Goal: Task Accomplishment & Management: Complete application form

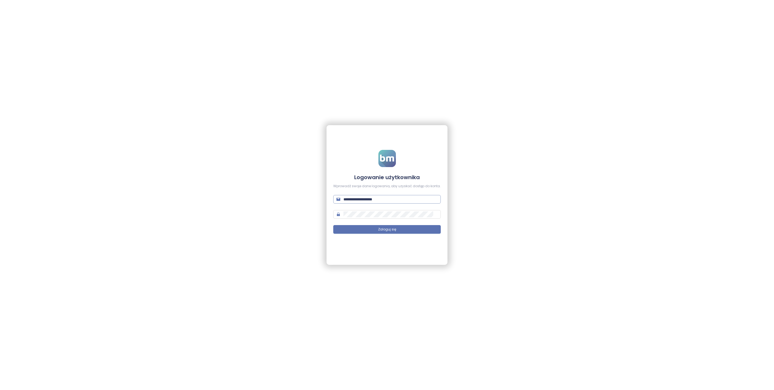
click at [393, 201] on input "**********" at bounding box center [391, 200] width 94 height 6
drag, startPoint x: 393, startPoint y: 201, endPoint x: 384, endPoint y: 202, distance: 9.0
click at [393, 201] on input "**********" at bounding box center [391, 200] width 94 height 6
type input "**********"
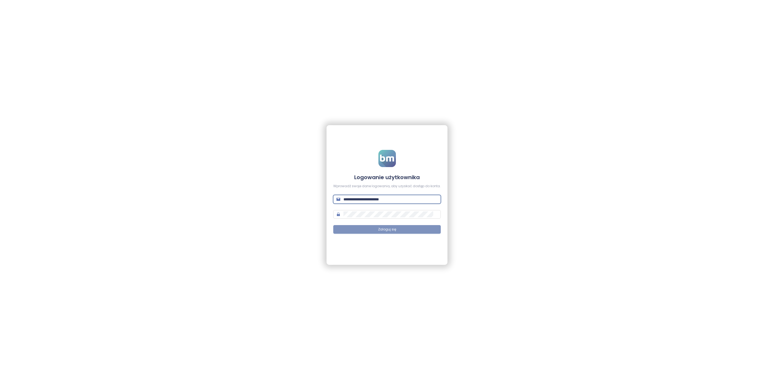
click at [415, 230] on button "Zaloguj się" at bounding box center [387, 229] width 108 height 9
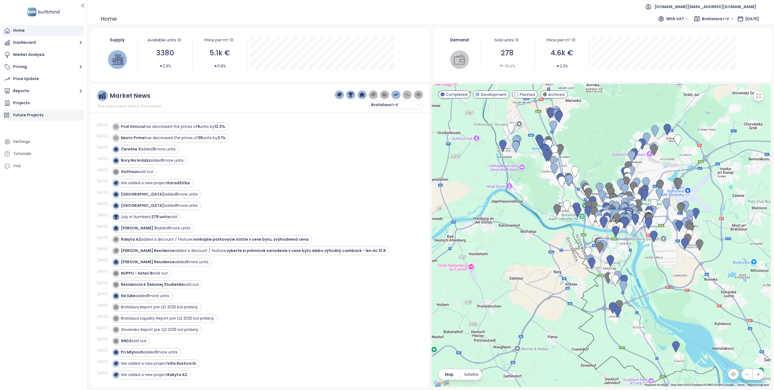
click at [31, 118] on div "Future Projects" at bounding box center [28, 115] width 30 height 7
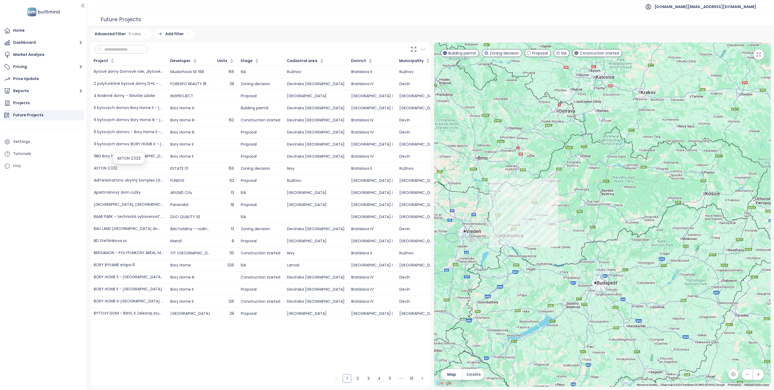
click at [137, 168] on div "ASTON 2.022" at bounding box center [129, 169] width 70 height 4
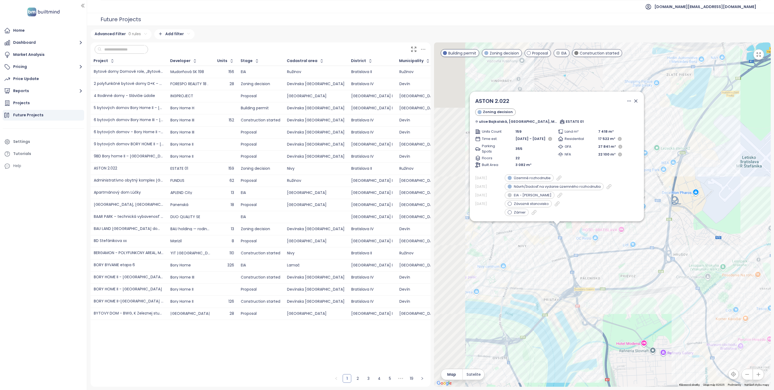
drag, startPoint x: 586, startPoint y: 181, endPoint x: 729, endPoint y: 223, distance: 149.5
click at [729, 223] on div "ASTON 2.022 Zoning decision ulice Bajkalská, [GEOGRAPHIC_DATA], Mliekarenská, […" at bounding box center [602, 214] width 337 height 345
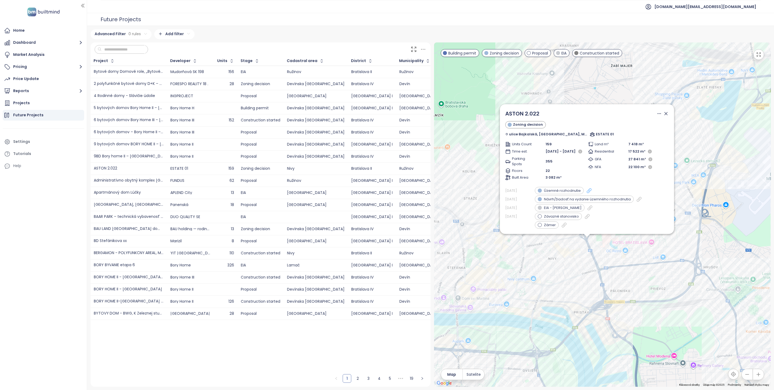
click at [592, 191] on icon at bounding box center [589, 190] width 5 height 5
click at [534, 110] on span "ASTON 2.022" at bounding box center [522, 114] width 34 height 8
click at [528, 110] on span "ASTON 2.022" at bounding box center [522, 114] width 34 height 8
click at [665, 112] on icon at bounding box center [666, 113] width 3 height 3
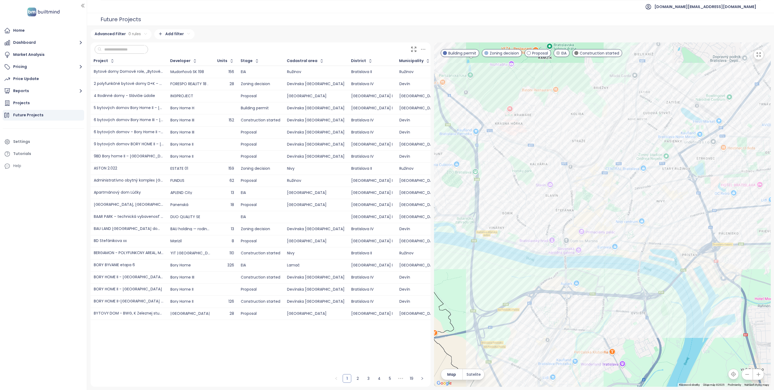
drag, startPoint x: 509, startPoint y: 261, endPoint x: 619, endPoint y: 202, distance: 124.7
click at [619, 202] on div at bounding box center [602, 214] width 337 height 345
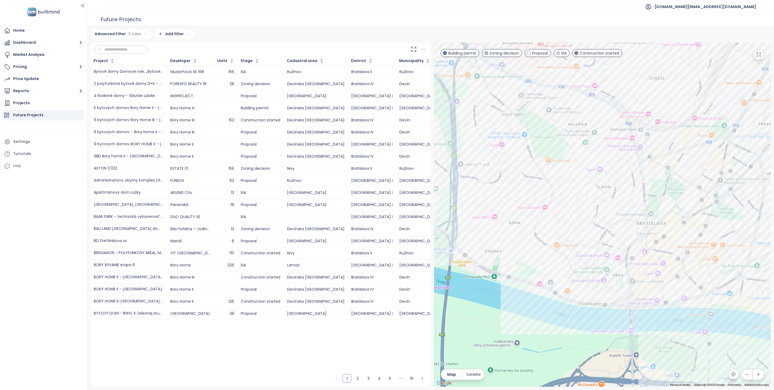
drag, startPoint x: 539, startPoint y: 280, endPoint x: 621, endPoint y: 267, distance: 82.7
click at [621, 267] on div at bounding box center [602, 214] width 337 height 345
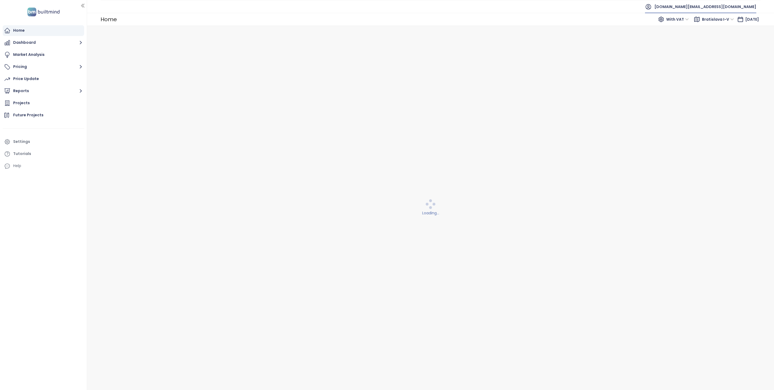
click at [734, 9] on span "[DOMAIN_NAME][EMAIL_ADDRESS][DOMAIN_NAME]" at bounding box center [706, 6] width 102 height 13
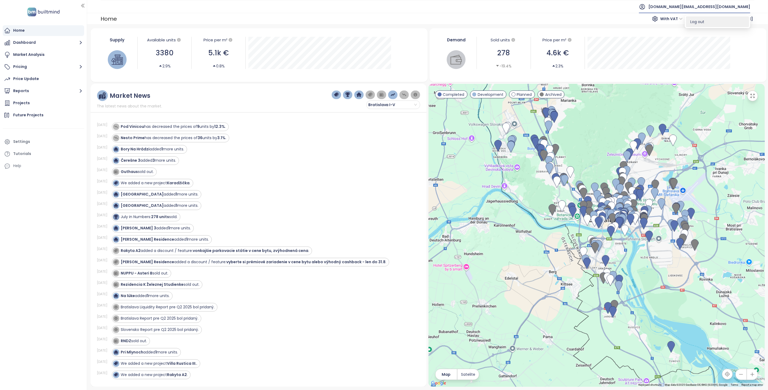
click at [722, 21] on li "Log out" at bounding box center [717, 21] width 63 height 11
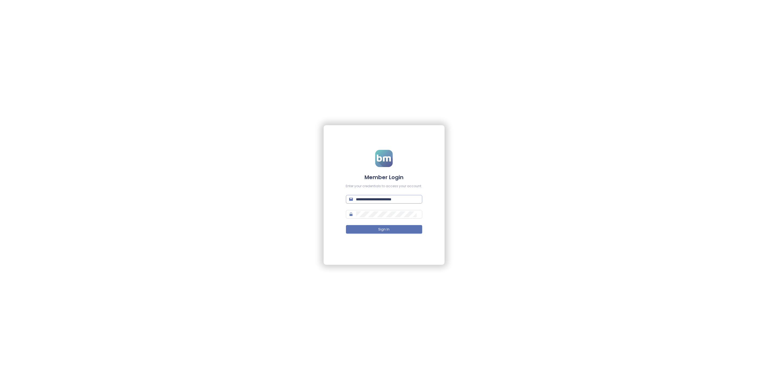
click at [400, 197] on input "**********" at bounding box center [387, 200] width 63 height 6
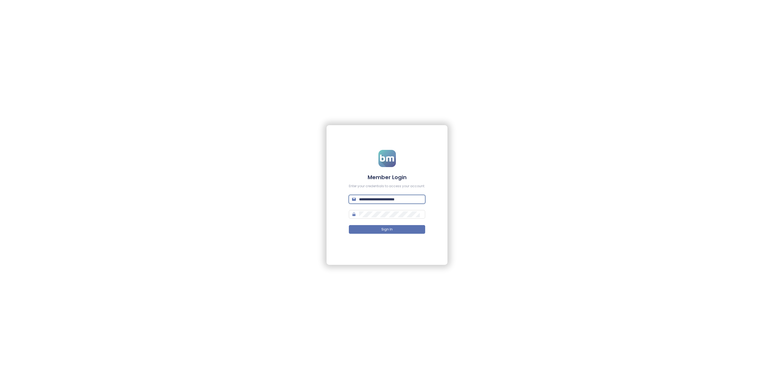
click at [400, 197] on input "**********" at bounding box center [390, 200] width 63 height 6
type input "**********"
click at [407, 231] on button "Sign In" at bounding box center [387, 229] width 76 height 9
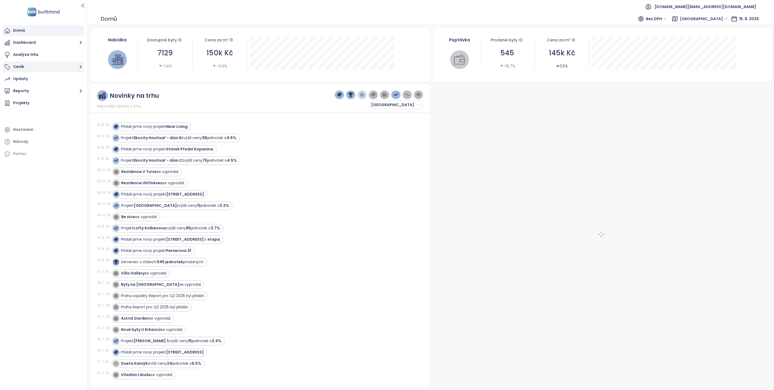
click at [81, 68] on icon "button" at bounding box center [80, 66] width 7 height 7
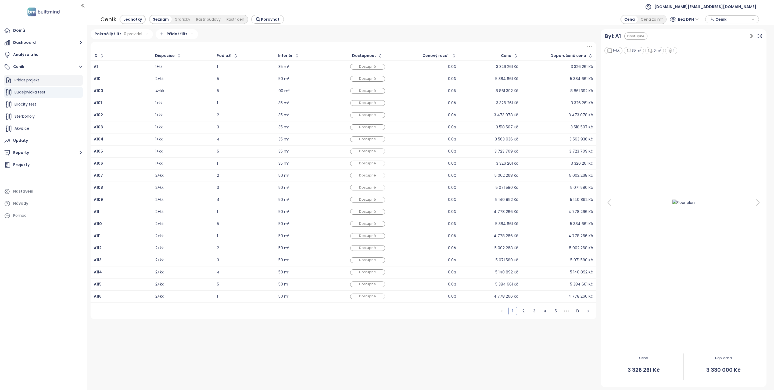
click at [44, 78] on div "Přidat projekt" at bounding box center [43, 80] width 79 height 11
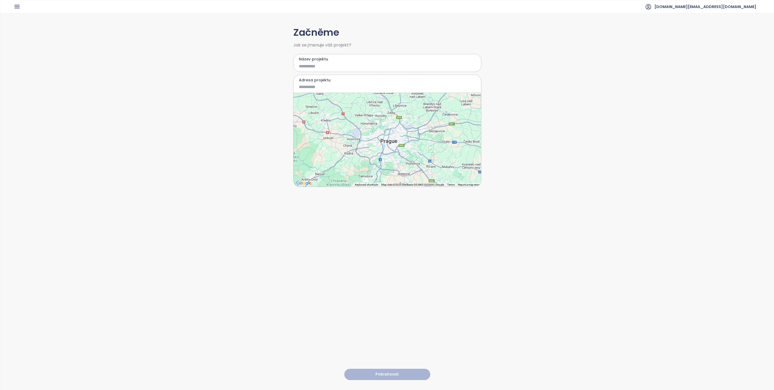
click at [309, 60] on label "Název projektu" at bounding box center [387, 59] width 177 height 6
click at [309, 63] on input "Název projektu" at bounding box center [383, 66] width 169 height 7
type input "*********"
click at [339, 83] on label "Adresa projektu" at bounding box center [387, 80] width 177 height 6
click at [339, 84] on input "Adresa projektu" at bounding box center [383, 87] width 169 height 7
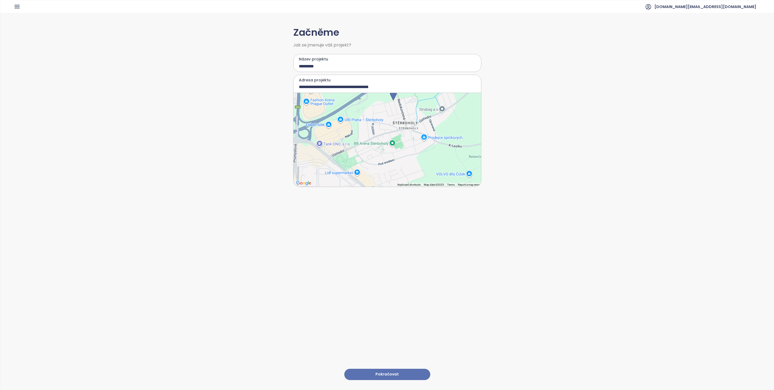
drag, startPoint x: 392, startPoint y: 153, endPoint x: 400, endPoint y: 112, distance: 41.6
click at [400, 112] on div at bounding box center [388, 140] width 188 height 94
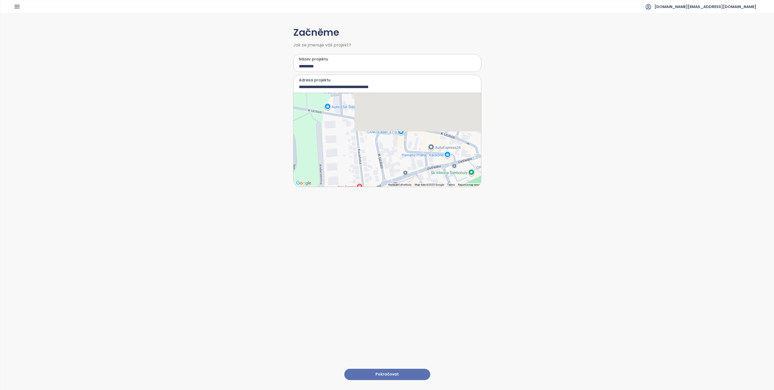
drag, startPoint x: 413, startPoint y: 105, endPoint x: 384, endPoint y: 173, distance: 73.5
click at [384, 173] on div at bounding box center [388, 140] width 188 height 94
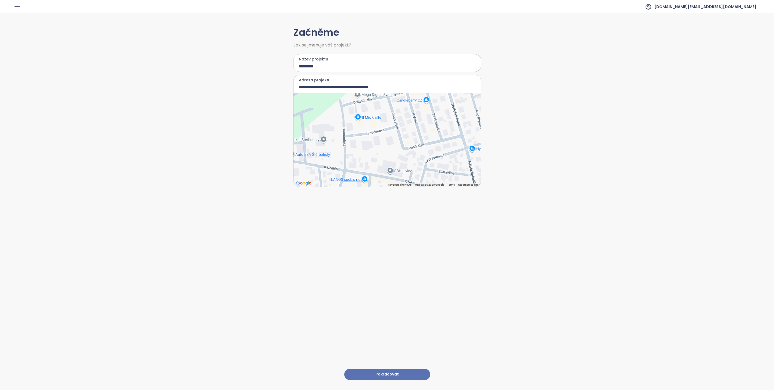
drag, startPoint x: 400, startPoint y: 129, endPoint x: 369, endPoint y: 152, distance: 38.6
click at [369, 153] on div at bounding box center [388, 140] width 188 height 94
click at [404, 147] on div at bounding box center [388, 140] width 188 height 94
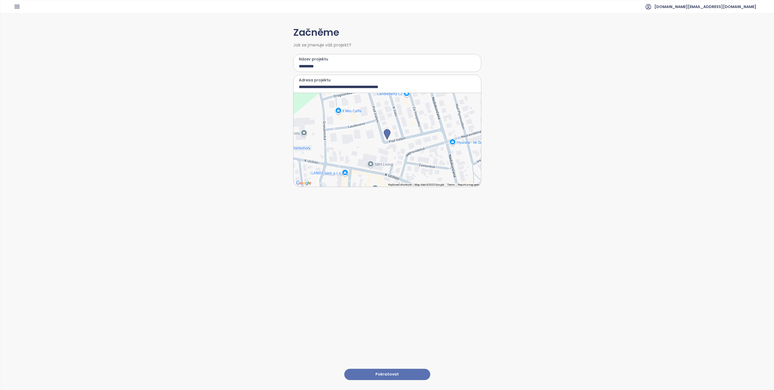
click at [392, 149] on div at bounding box center [388, 140] width 188 height 94
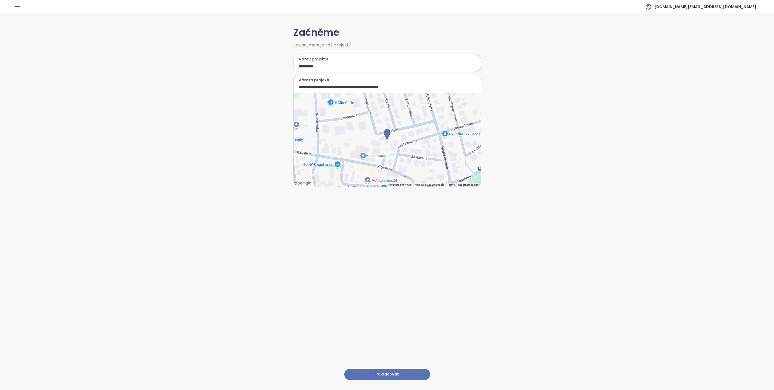
type input "**********"
click at [408, 370] on button "Pokračovat" at bounding box center [387, 375] width 86 height 12
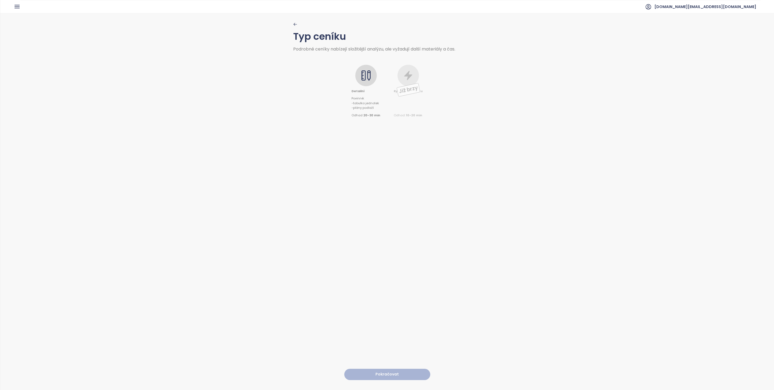
click at [362, 78] on icon at bounding box center [366, 75] width 11 height 11
click at [386, 370] on button "Pokračovat" at bounding box center [387, 375] width 86 height 12
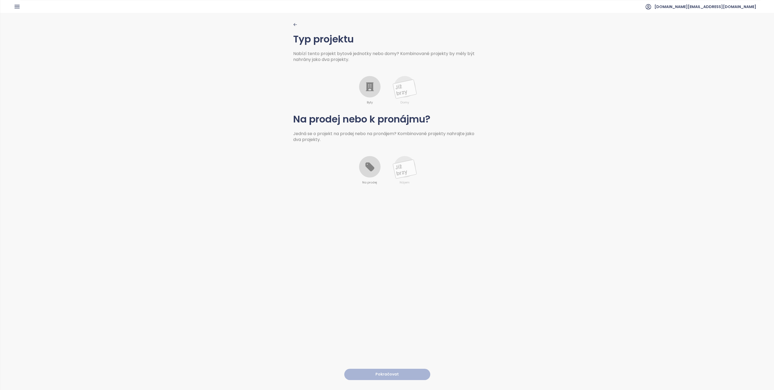
click at [365, 85] on icon at bounding box center [370, 86] width 11 height 11
click at [365, 177] on div at bounding box center [370, 167] width 22 height 22
click at [381, 369] on button "Pokračovat" at bounding box center [387, 375] width 86 height 12
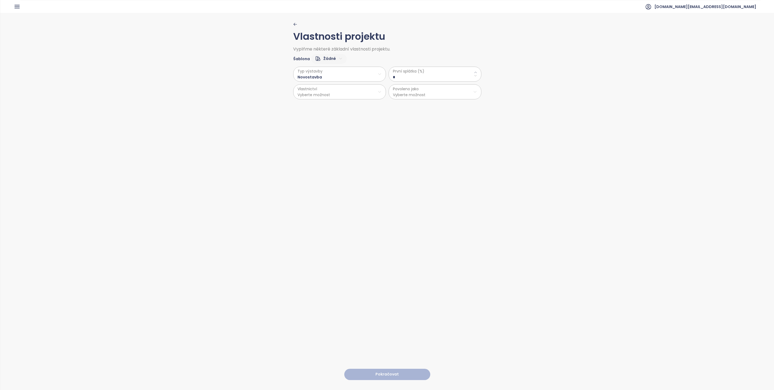
click at [422, 77] on \(\%\) "*" at bounding box center [435, 77] width 84 height 6
type \(\%\) "**"
click at [559, 200] on div "Vlastnosti projektu Vyplňme některé základní vlastnosti projektu. Šablona Žádné…" at bounding box center [387, 201] width 774 height 377
click at [415, 87] on html "Domů Dashboard Analýza trhu Ceník Updaty Reporty Projekty Nastavení Návody Pomo…" at bounding box center [387, 195] width 774 height 390
click at [408, 104] on span "Byty" at bounding box center [432, 106] width 90 height 8
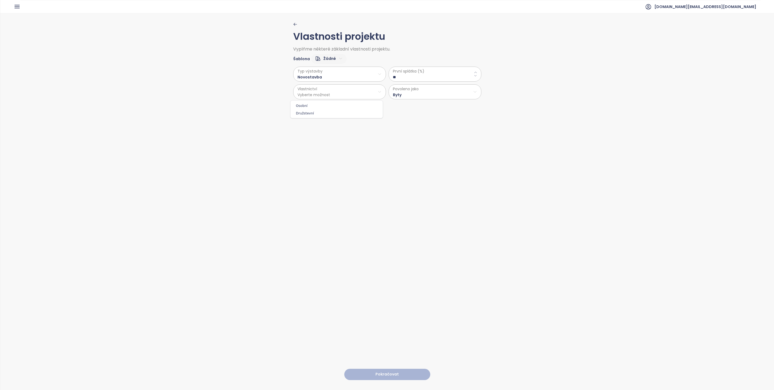
click at [350, 86] on html "Domů Dashboard Analýza trhu Ceník Updaty Reporty Projekty Nastavení Návody Pomo…" at bounding box center [387, 195] width 774 height 390
click at [340, 104] on span "Osobní" at bounding box center [337, 106] width 90 height 8
click at [319, 79] on html "Domů Dashboard Analýza trhu Ceník Updaty Reporty Projekty Nastavení Návody Pomo…" at bounding box center [387, 195] width 774 height 390
click at [318, 95] on span "Rekonstrukce" at bounding box center [337, 95] width 90 height 8
click at [393, 370] on button "Pokračovat" at bounding box center [387, 375] width 86 height 12
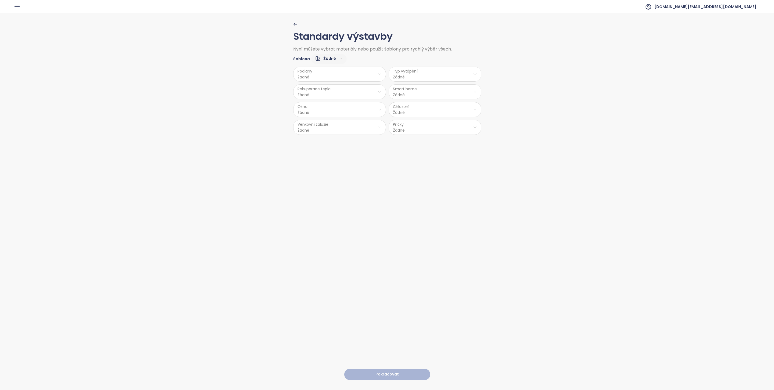
click at [330, 57] on html "Domů Dashboard Analýza trhu Ceník Updaty Reporty Projekty Nastavení Návody Pomo…" at bounding box center [387, 195] width 774 height 390
click at [350, 80] on html "Domů Dashboard Analýza trhu Ceník Updaty Reporty Projekty Nastavení Návody Pomo…" at bounding box center [387, 195] width 774 height 390
click at [351, 78] on html "Domů Dashboard Analýza trhu Ceník Updaty Reporty Projekty Nastavení Návody Pomo…" at bounding box center [387, 195] width 774 height 390
click at [337, 101] on span "Vinyl" at bounding box center [337, 103] width 22 height 8
click at [410, 74] on html "Domů Dashboard Analýza trhu Ceník Updaty Reporty Projekty Nastavení Návody Pomo…" at bounding box center [387, 195] width 774 height 390
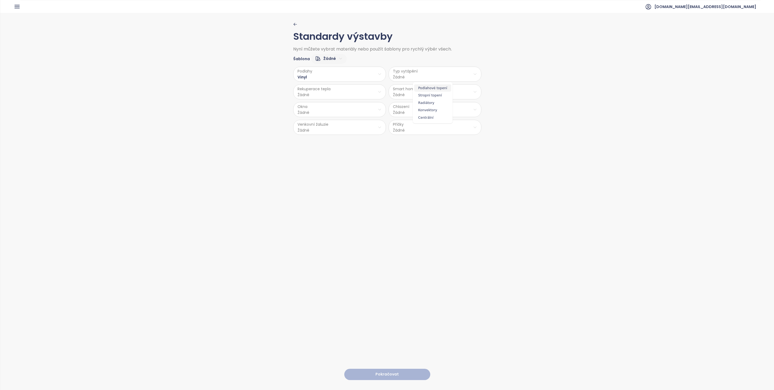
click at [438, 87] on span "Podlahové topení" at bounding box center [432, 88] width 37 height 8
click at [414, 89] on html "Domů Dashboard Analýza trhu Ceník Updaty Reporty Projekty Nastavení Návody Pomo…" at bounding box center [387, 195] width 774 height 390
click at [435, 113] on span "Ne" at bounding box center [432, 114] width 15 height 8
click at [432, 112] on html "Domů Dashboard Analýza trhu Ceník Updaty Reporty Projekty Nastavení Návody Pomo…" at bounding box center [387, 195] width 774 height 390
click at [438, 123] on span "Kompletní klimatizace" at bounding box center [433, 125] width 45 height 8
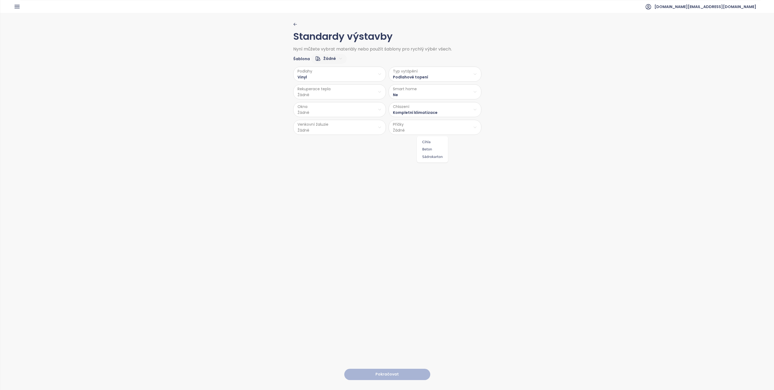
click at [410, 127] on html "Domů Dashboard Analýza trhu Ceník Updaty Reporty Projekty Nastavení Návody Pomo…" at bounding box center [387, 195] width 774 height 390
click at [429, 142] on span "Cihla" at bounding box center [432, 142] width 28 height 8
click at [339, 132] on html "Domů Dashboard Analýza trhu Ceník Updaty Reporty Projekty Nastavení Návody Pomo…" at bounding box center [387, 195] width 774 height 390
click at [338, 138] on span "Ano" at bounding box center [337, 142] width 22 height 8
click at [336, 111] on html "Domů Dashboard Analýza trhu Ceník Updaty Reporty Projekty Nastavení Návody Pomo…" at bounding box center [387, 195] width 774 height 390
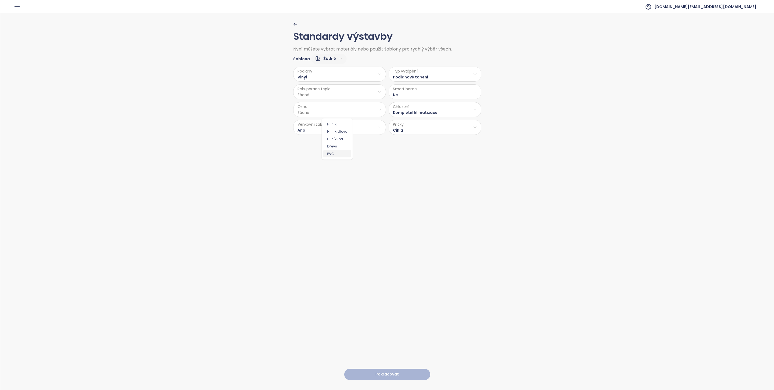
click at [330, 152] on span "PVC" at bounding box center [337, 154] width 28 height 8
click at [328, 94] on html "Domů Dashboard Analýza trhu Ceník Updaty Reporty Projekty Nastavení Návody Pomo…" at bounding box center [387, 195] width 774 height 390
click at [336, 116] on span "Ne" at bounding box center [337, 114] width 15 height 8
click at [405, 369] on button "Pokračovat" at bounding box center [387, 375] width 86 height 12
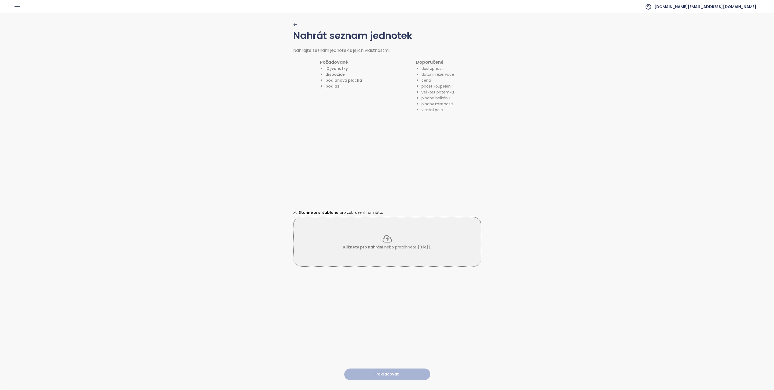
click at [393, 245] on p "Klikněte pro nahrání nebo přetáhněte {{file}}." at bounding box center [387, 247] width 88 height 6
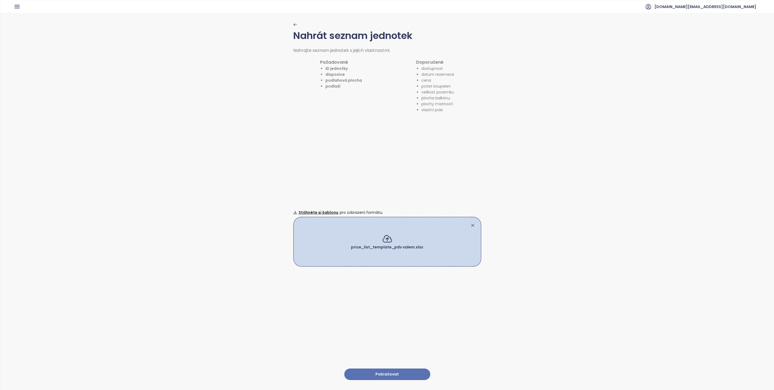
click at [404, 371] on button "Pokračovat" at bounding box center [387, 375] width 86 height 12
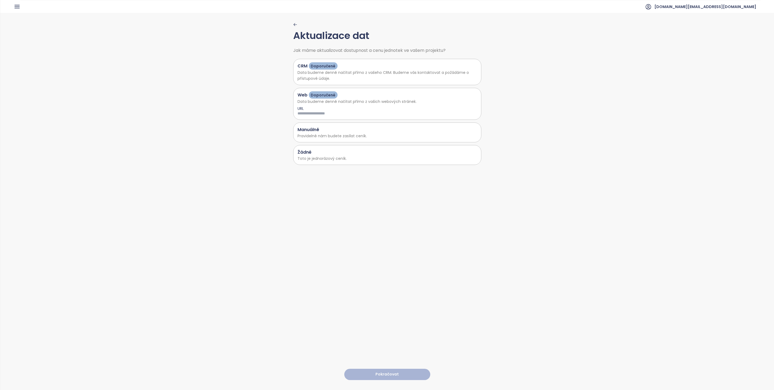
click at [350, 151] on div "Žádné" at bounding box center [388, 152] width 180 height 7
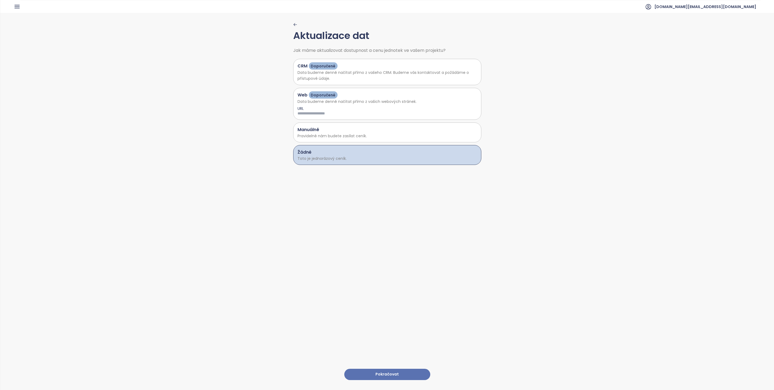
click at [409, 370] on button "Pokračovat" at bounding box center [387, 375] width 86 height 12
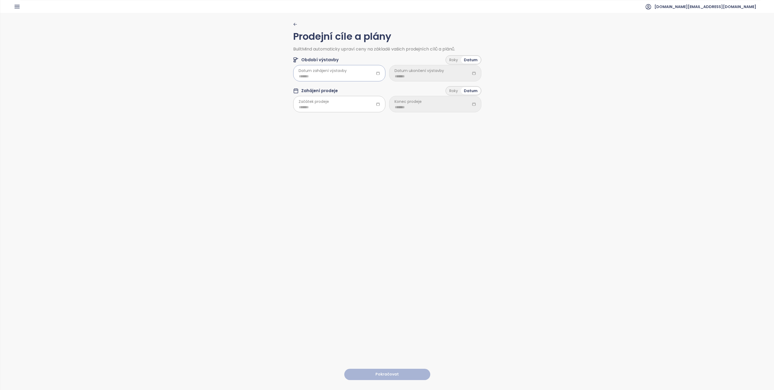
click at [349, 81] on div at bounding box center [339, 73] width 92 height 16
type input "*******"
click at [352, 137] on div "Sep" at bounding box center [353, 137] width 16 height 6
type input "*******"
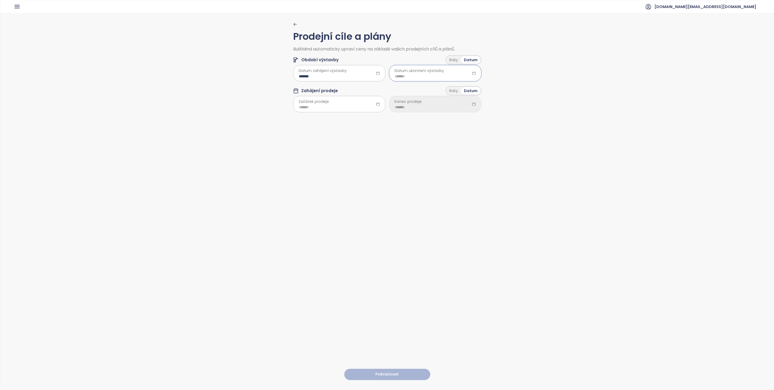
click at [412, 77] on input at bounding box center [435, 76] width 81 height 6
click at [451, 156] on div "Dec" at bounding box center [449, 155] width 16 height 6
type input "*******"
click at [337, 106] on input at bounding box center [339, 107] width 81 height 6
click at [353, 168] on div "Sep" at bounding box center [353, 169] width 16 height 6
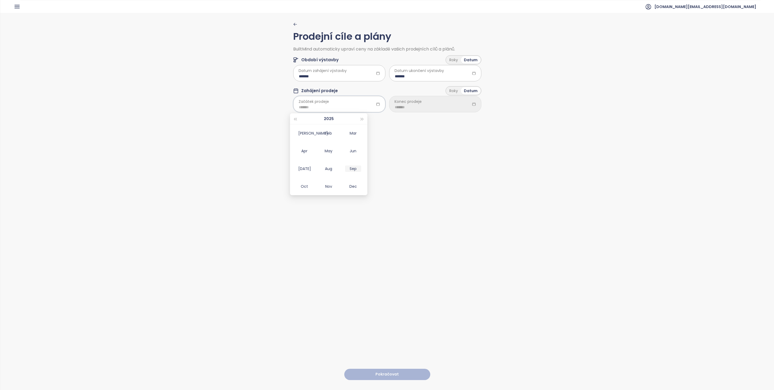
type input "*******"
click at [413, 107] on input at bounding box center [435, 107] width 81 height 6
click at [446, 190] on td "Dec" at bounding box center [449, 187] width 24 height 18
type input "*******"
click at [403, 369] on button "Pokračovat" at bounding box center [387, 375] width 86 height 12
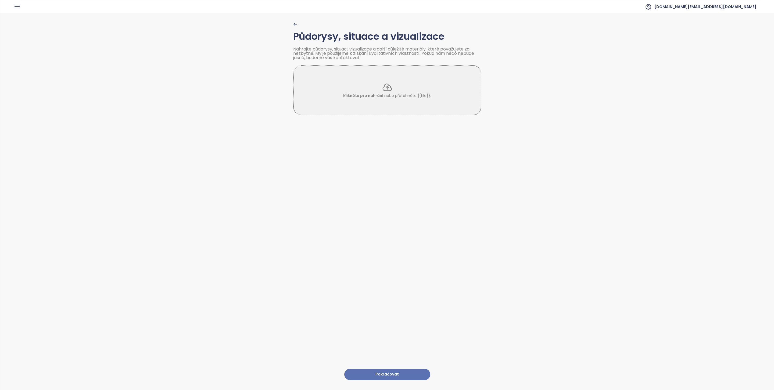
click at [400, 369] on button "Pokračovat" at bounding box center [387, 375] width 86 height 12
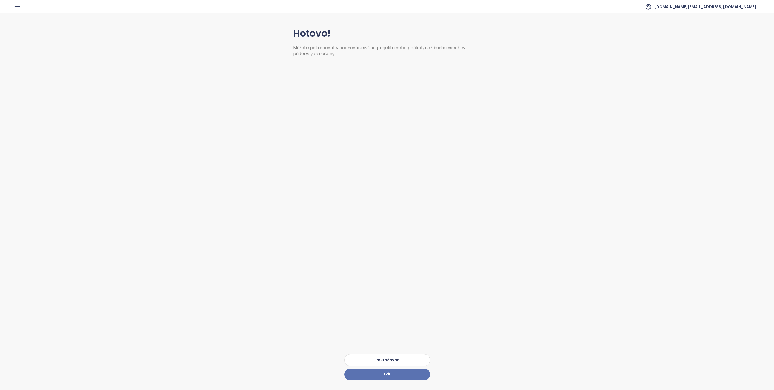
click at [399, 354] on button "Pokračovat" at bounding box center [387, 360] width 86 height 12
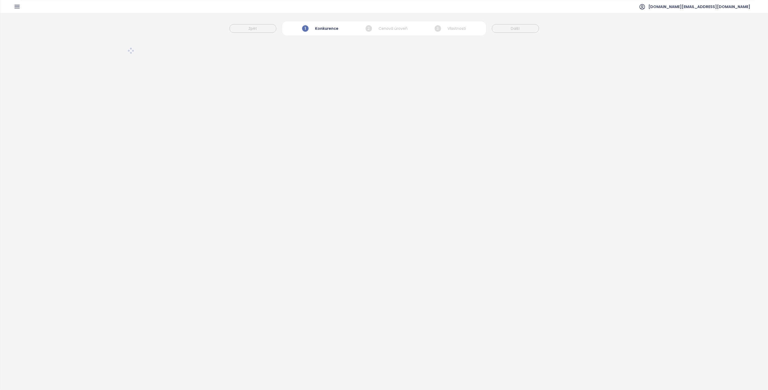
scroll to position [0, 0]
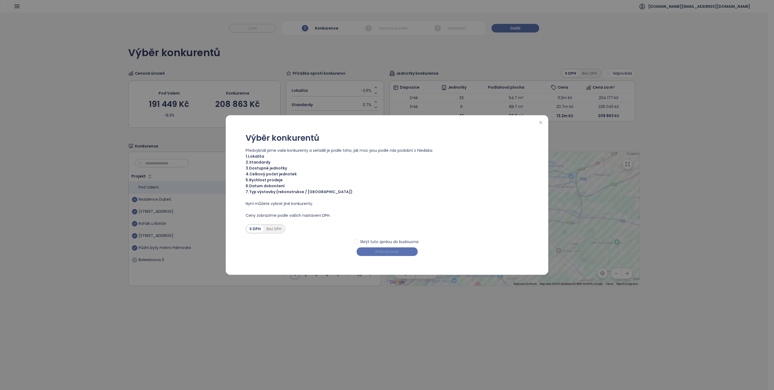
click at [385, 251] on span "Pokračovat" at bounding box center [387, 252] width 23 height 6
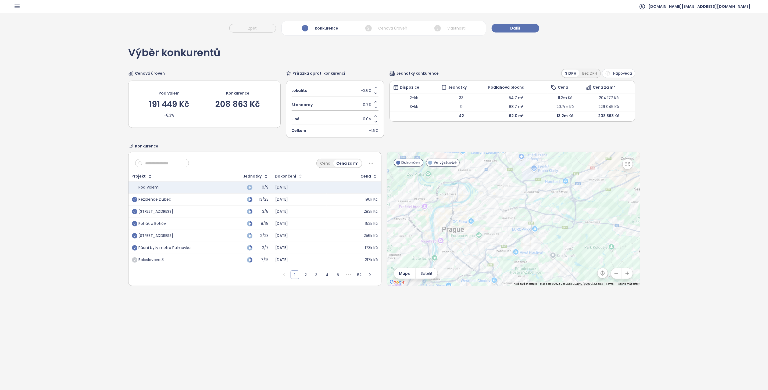
drag, startPoint x: 609, startPoint y: 206, endPoint x: 612, endPoint y: 202, distance: 6.0
click at [612, 202] on div at bounding box center [513, 219] width 253 height 134
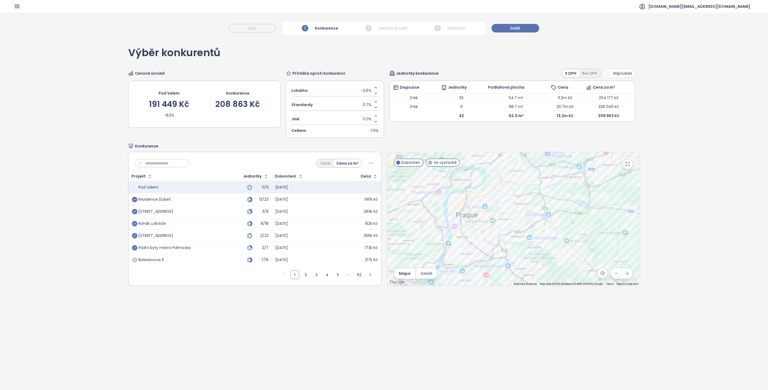
scroll to position [0, 0]
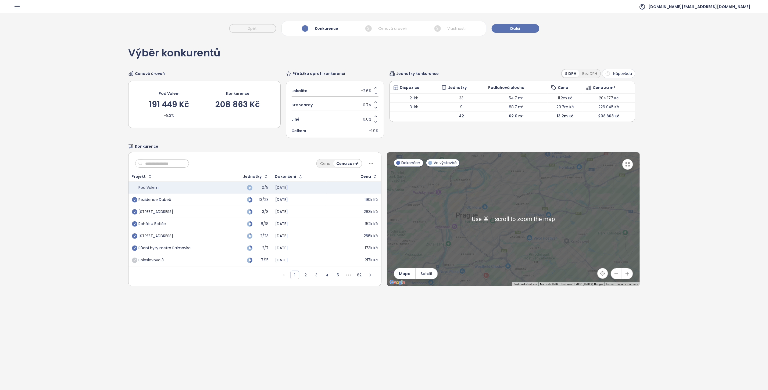
click at [625, 272] on icon "button" at bounding box center [627, 273] width 5 height 5
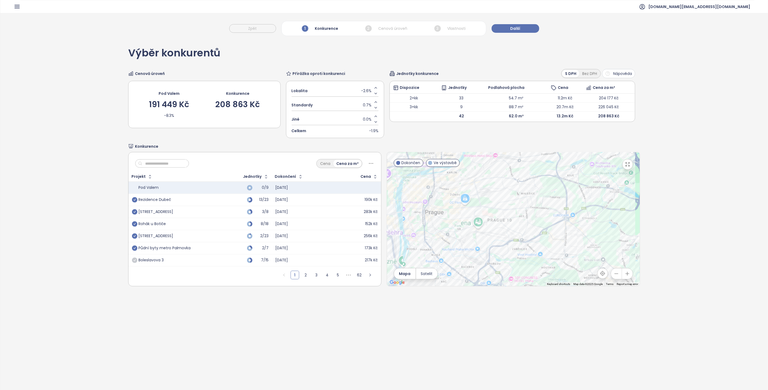
click at [625, 272] on icon "button" at bounding box center [627, 273] width 5 height 5
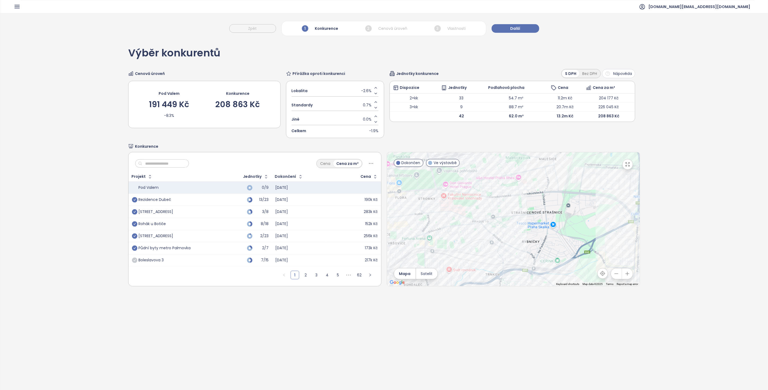
drag, startPoint x: 524, startPoint y: 188, endPoint x: 503, endPoint y: 228, distance: 45.0
click at [504, 228] on div at bounding box center [513, 219] width 253 height 134
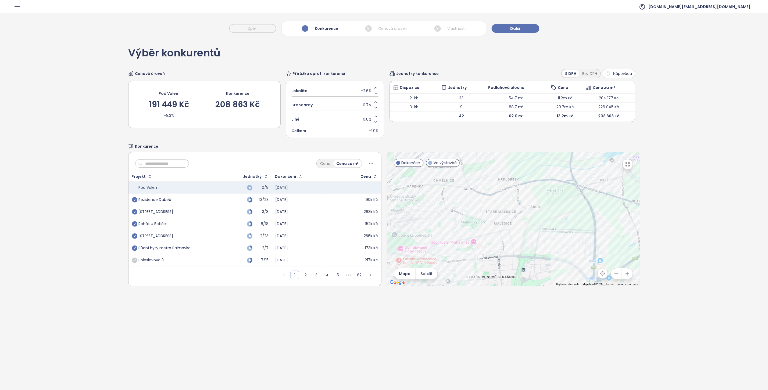
drag, startPoint x: 561, startPoint y: 209, endPoint x: 492, endPoint y: 233, distance: 72.6
click at [493, 231] on div at bounding box center [513, 219] width 253 height 134
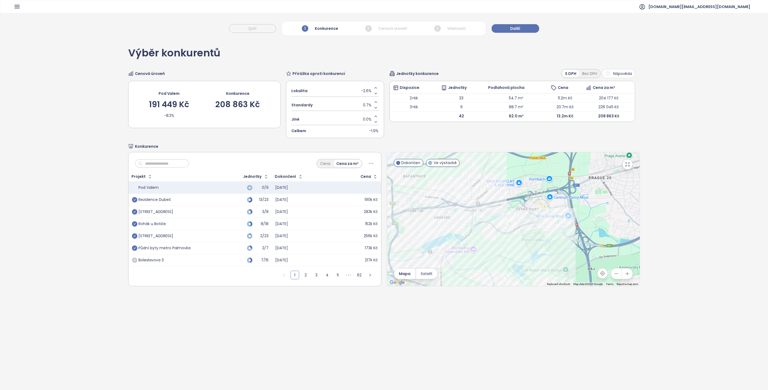
drag, startPoint x: 525, startPoint y: 214, endPoint x: 483, endPoint y: 254, distance: 58.0
click at [483, 254] on div at bounding box center [513, 219] width 253 height 134
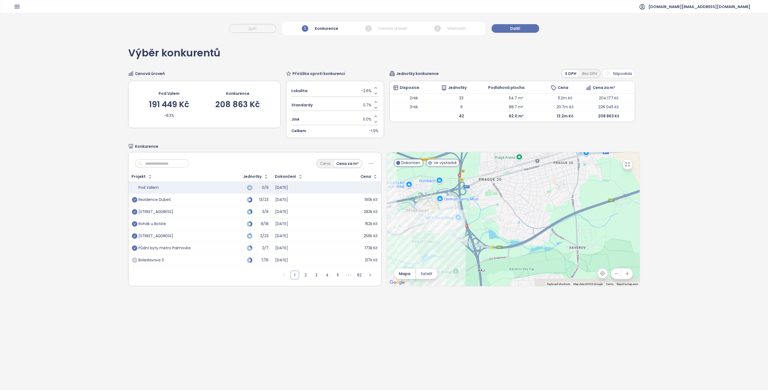
drag, startPoint x: 564, startPoint y: 213, endPoint x: 455, endPoint y: 191, distance: 111.0
click at [455, 191] on div at bounding box center [513, 219] width 253 height 134
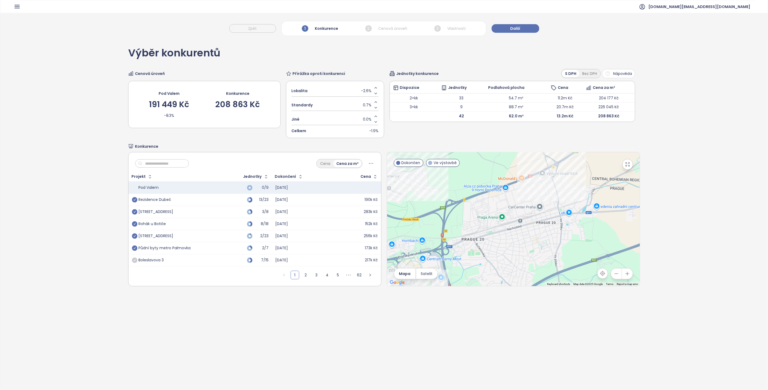
drag, startPoint x: 538, startPoint y: 185, endPoint x: 538, endPoint y: 265, distance: 79.8
click at [538, 265] on div at bounding box center [513, 219] width 253 height 134
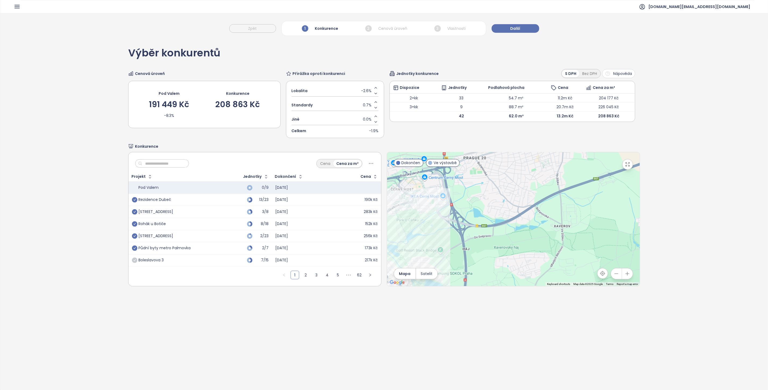
drag, startPoint x: 539, startPoint y: 256, endPoint x: 541, endPoint y: 168, distance: 87.9
click at [541, 171] on div at bounding box center [513, 219] width 253 height 134
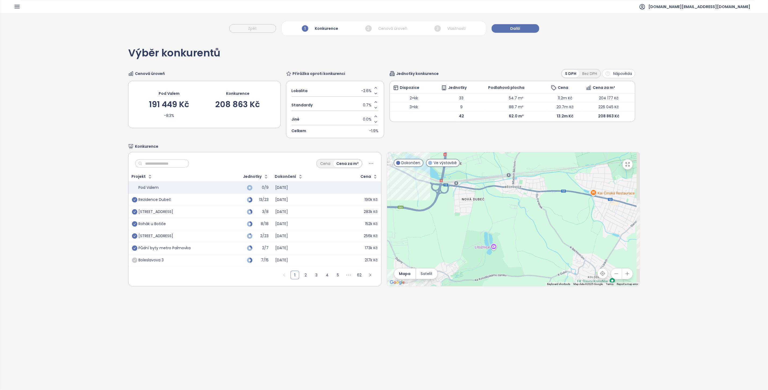
drag, startPoint x: 535, startPoint y: 213, endPoint x: 535, endPoint y: 142, distance: 71.0
click at [533, 144] on div "Výběr konkurentů Cenová úroveň Pod Valem 191 449 Kč -8.3% Konkurence 208 863 Kč…" at bounding box center [384, 167] width 512 height 257
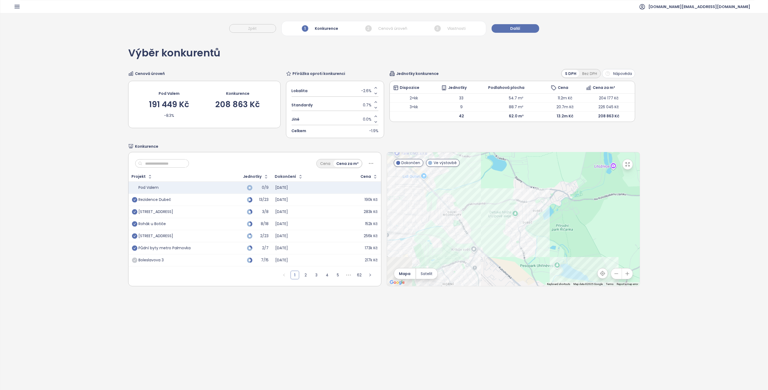
drag, startPoint x: 521, startPoint y: 191, endPoint x: 601, endPoint y: 200, distance: 80.3
click at [601, 199] on div at bounding box center [513, 219] width 253 height 134
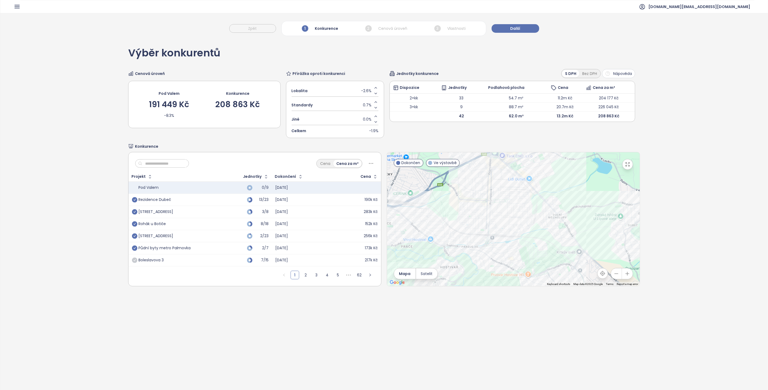
drag, startPoint x: 564, startPoint y: 196, endPoint x: 564, endPoint y: 255, distance: 59.1
click at [564, 255] on div at bounding box center [513, 219] width 253 height 134
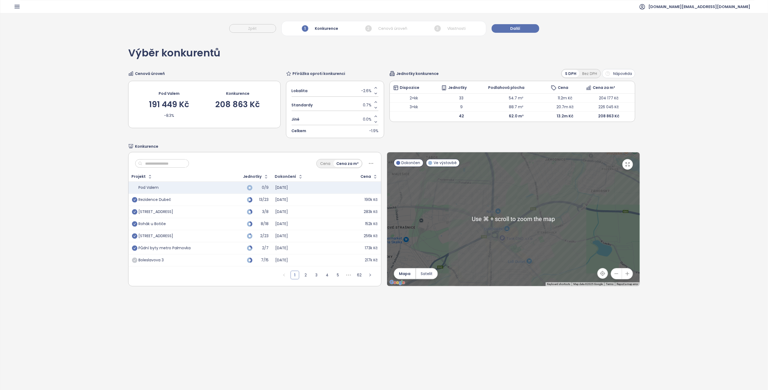
click at [625, 274] on icon "button" at bounding box center [627, 273] width 5 height 5
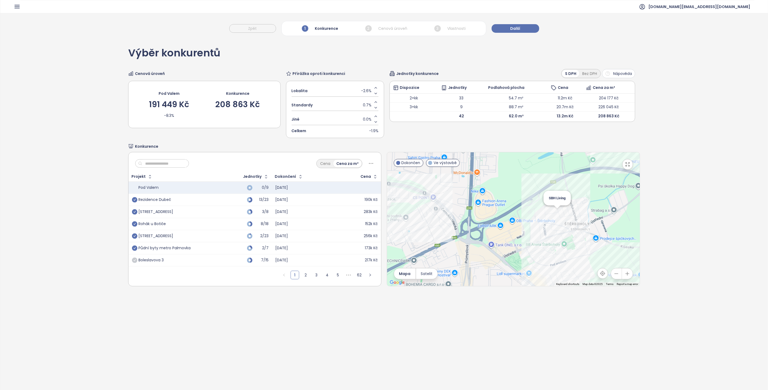
click at [555, 211] on div "SBH Living" at bounding box center [513, 219] width 253 height 134
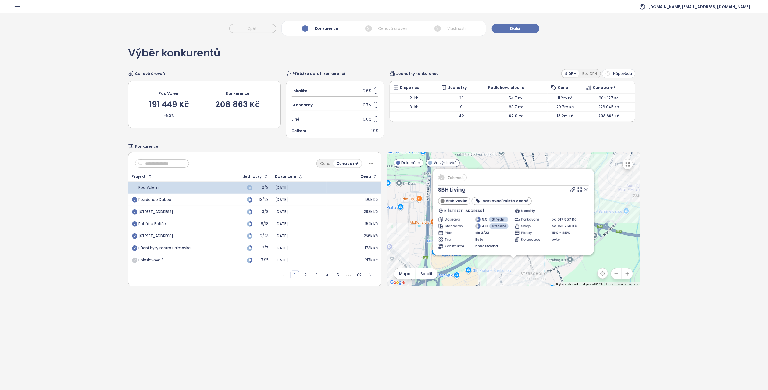
click at [451, 177] on span "Zahrnout" at bounding box center [455, 177] width 21 height 7
click at [134, 251] on icon "check-circle" at bounding box center [134, 248] width 5 height 5
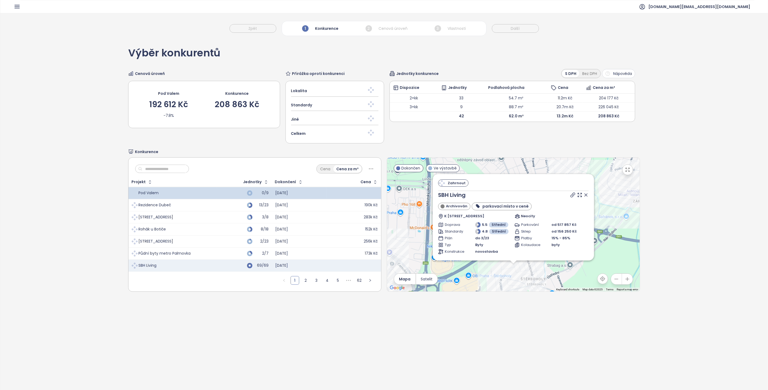
click at [134, 234] on div at bounding box center [134, 230] width 5 height 7
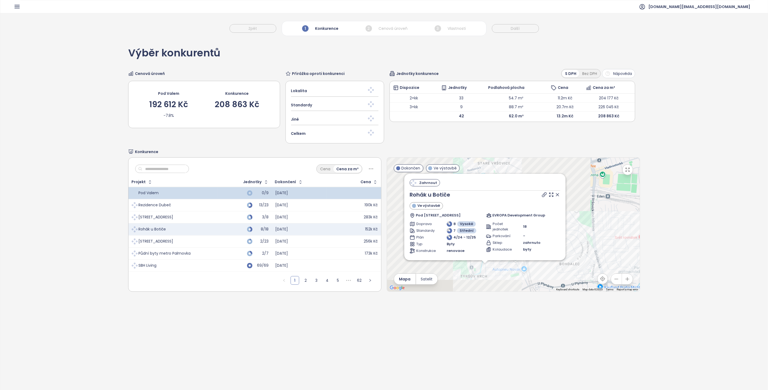
click at [134, 243] on span at bounding box center [135, 242] width 8 height 8
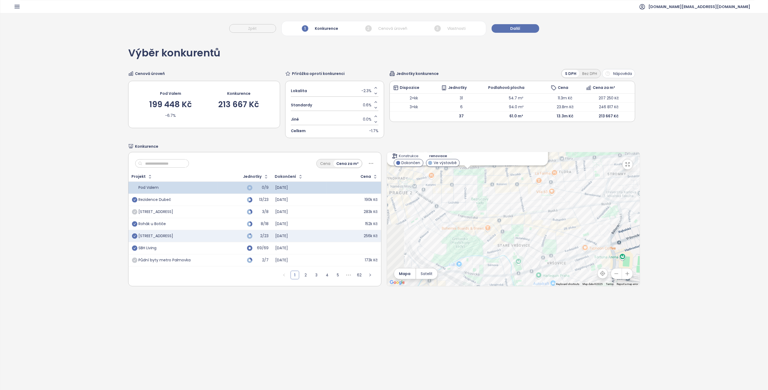
click at [133, 214] on icon "check-circle" at bounding box center [134, 211] width 5 height 5
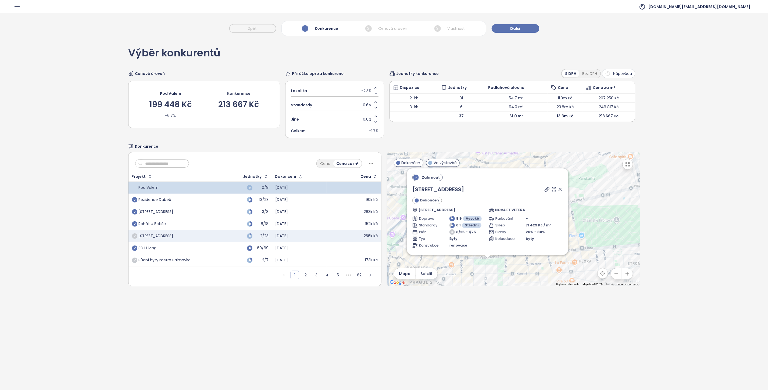
click at [136, 238] on icon "check-circle" at bounding box center [134, 236] width 5 height 5
click at [133, 214] on icon "check-circle" at bounding box center [134, 211] width 5 height 5
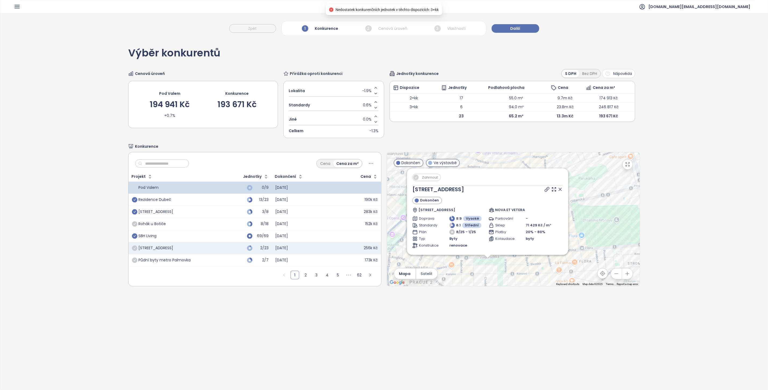
click at [134, 227] on icon "check-circle" at bounding box center [134, 224] width 5 height 5
click at [134, 212] on icon "check-circle" at bounding box center [134, 211] width 5 height 5
click at [134, 213] on icon "check-circle" at bounding box center [134, 211] width 5 height 5
click at [558, 190] on icon at bounding box center [560, 189] width 5 height 5
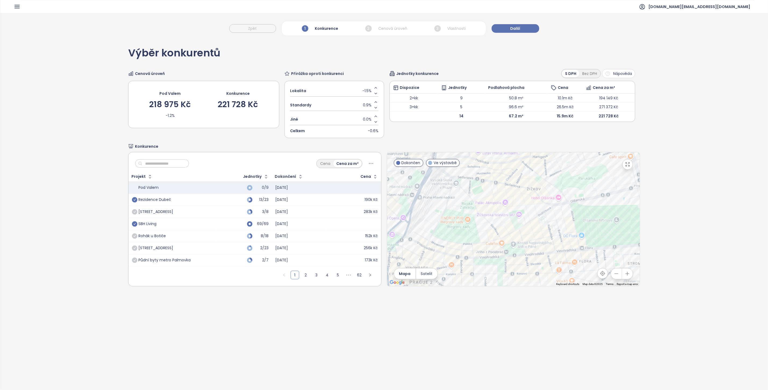
click at [134, 212] on icon "check-circle" at bounding box center [134, 211] width 5 height 5
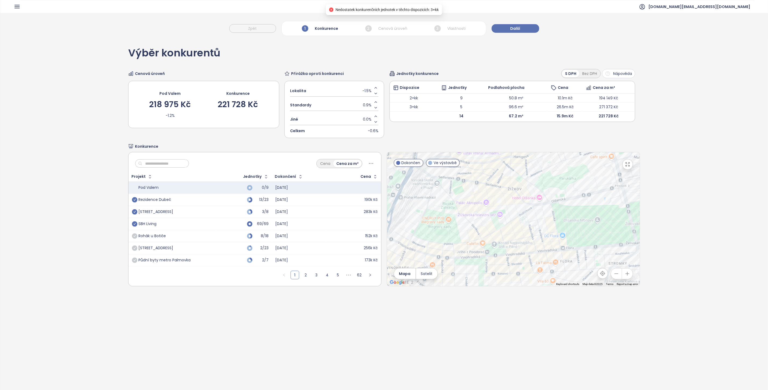
drag, startPoint x: 539, startPoint y: 215, endPoint x: 429, endPoint y: 216, distance: 109.7
click at [430, 216] on div at bounding box center [513, 219] width 253 height 134
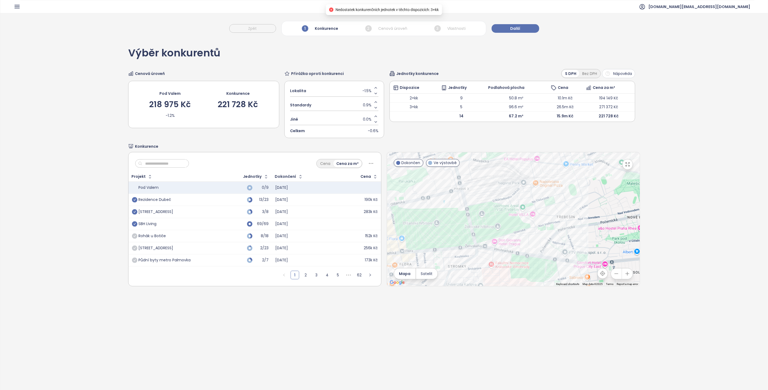
drag, startPoint x: 539, startPoint y: 215, endPoint x: 434, endPoint y: 217, distance: 104.6
click at [435, 217] on div at bounding box center [513, 219] width 253 height 134
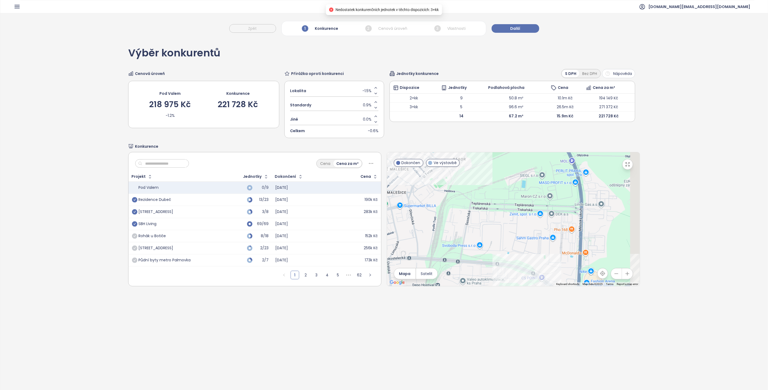
drag, startPoint x: 527, startPoint y: 215, endPoint x: 403, endPoint y: 215, distance: 123.9
click at [404, 215] on div at bounding box center [513, 219] width 253 height 134
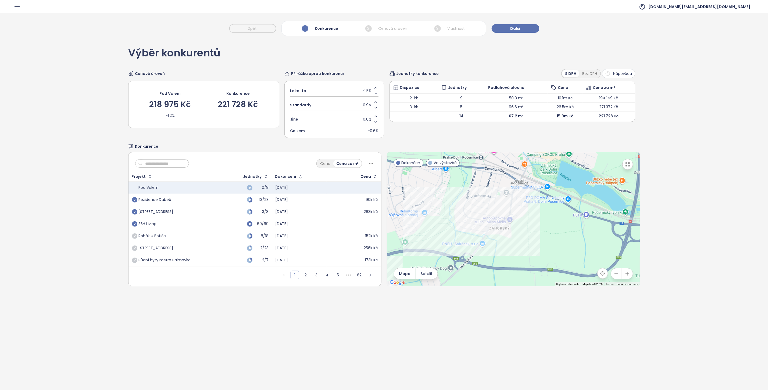
drag, startPoint x: 544, startPoint y: 217, endPoint x: 509, endPoint y: 257, distance: 53.0
click at [509, 256] on div at bounding box center [513, 219] width 253 height 134
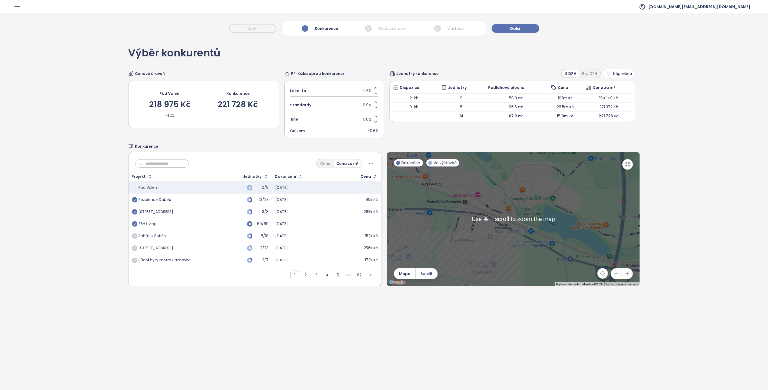
scroll to position [19, 0]
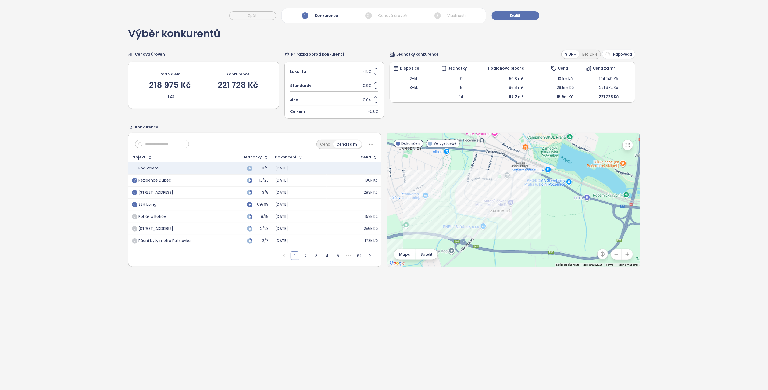
drag, startPoint x: 512, startPoint y: 231, endPoint x: 570, endPoint y: 172, distance: 82.7
click at [569, 172] on div at bounding box center [513, 200] width 253 height 134
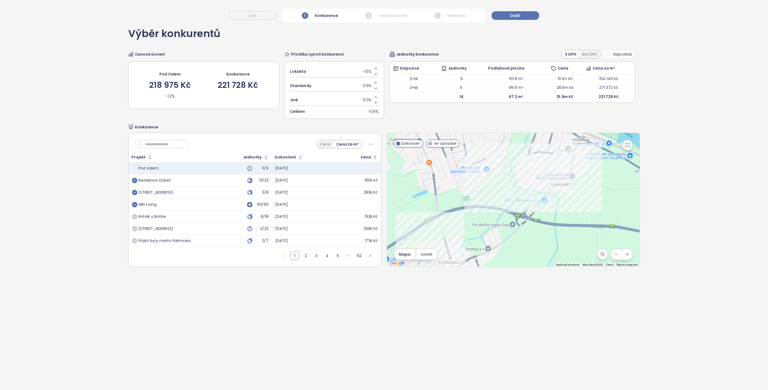
drag, startPoint x: 518, startPoint y: 178, endPoint x: 535, endPoint y: 134, distance: 46.9
click at [535, 134] on div at bounding box center [513, 200] width 253 height 134
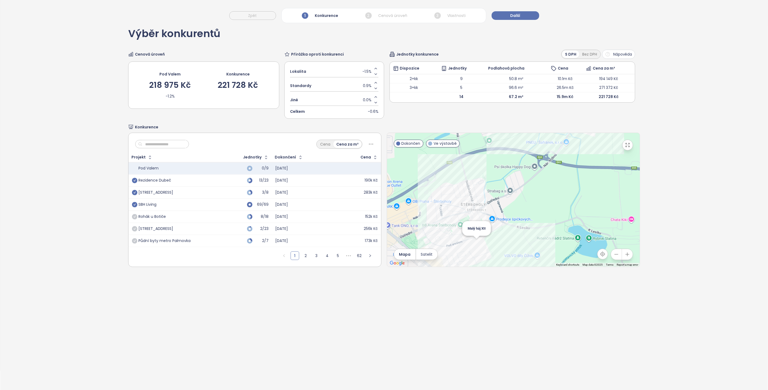
scroll to position [16, 0]
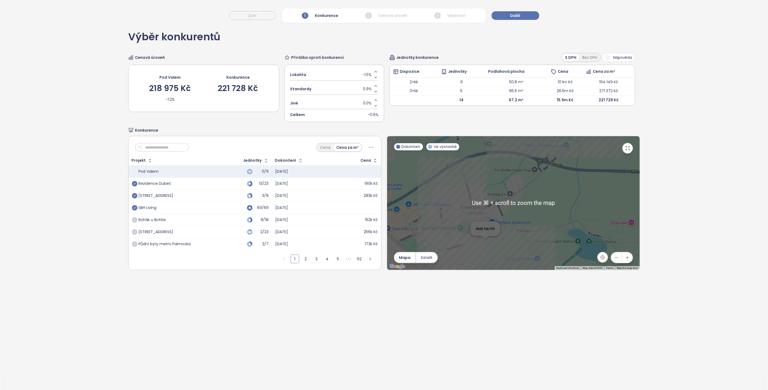
click at [483, 248] on div "Malý háj XIII" at bounding box center [513, 203] width 253 height 134
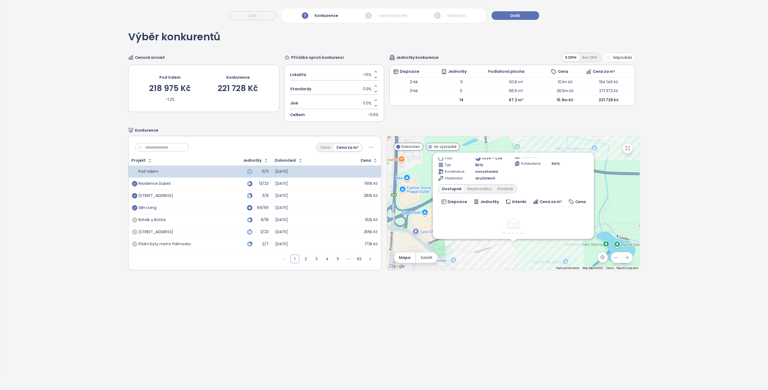
scroll to position [85, 0]
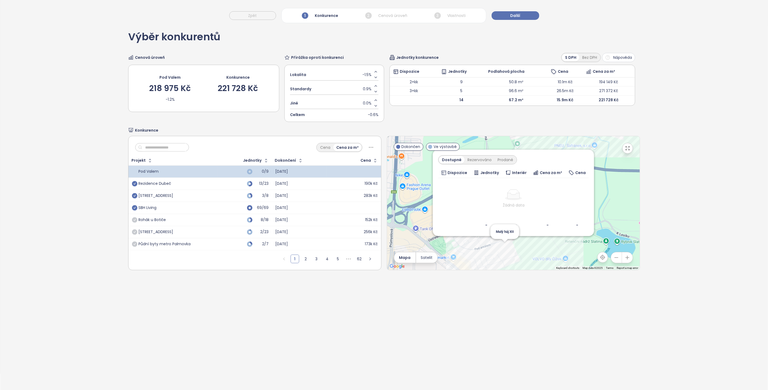
click at [501, 248] on div "Zahrnout Malý háj XIII Ve výstavbě Honzíkova 18, 109 00 Praha-Dolní Měcholupy, …" at bounding box center [513, 203] width 253 height 134
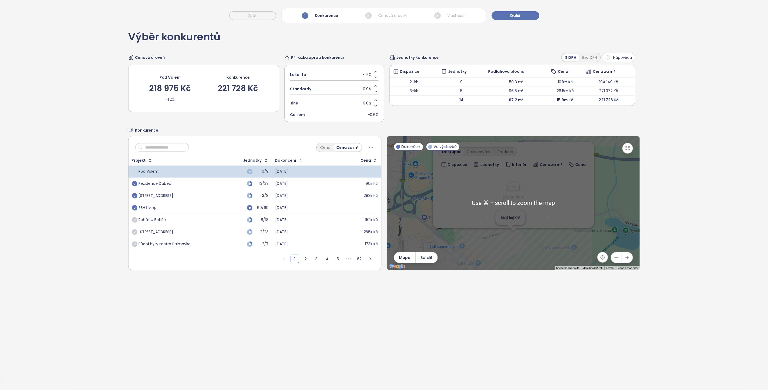
scroll to position [9, 0]
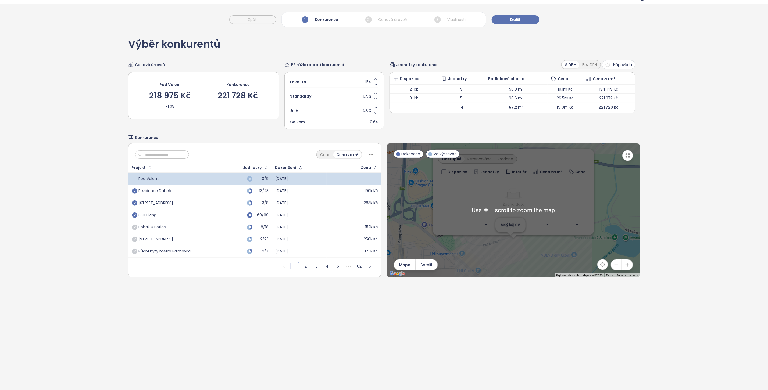
click at [504, 238] on div "Zahrnout Malý háj XII Archivován 102 00, Praha-Štěrboholy, Czechia FINEP CZ Dop…" at bounding box center [513, 211] width 253 height 134
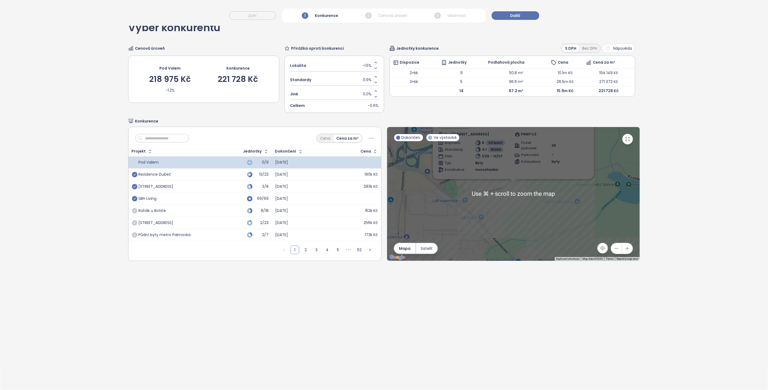
scroll to position [0, 0]
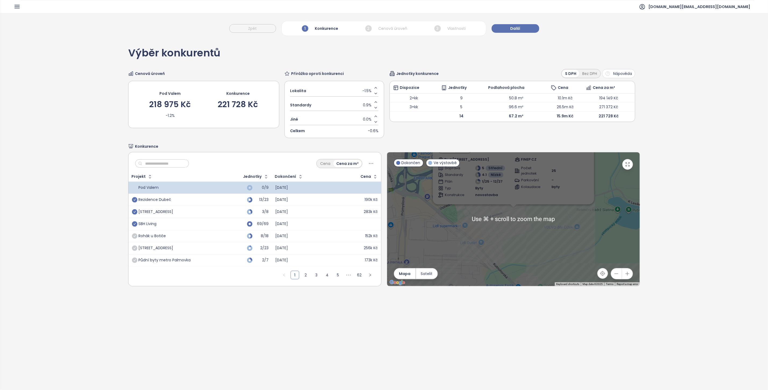
click at [552, 183] on div "-" at bounding box center [570, 180] width 37 height 5
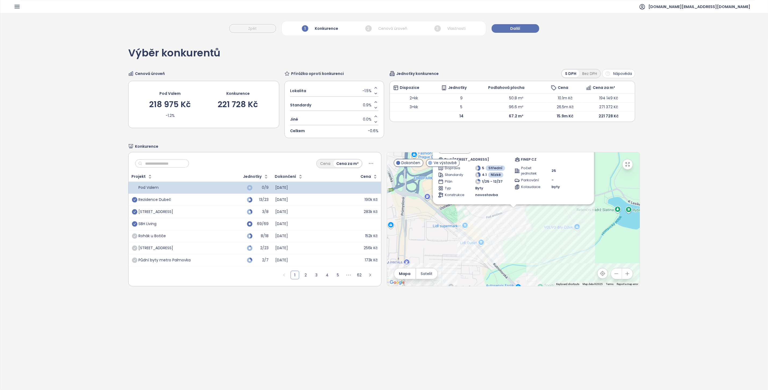
click at [625, 165] on icon "button" at bounding box center [627, 164] width 5 height 5
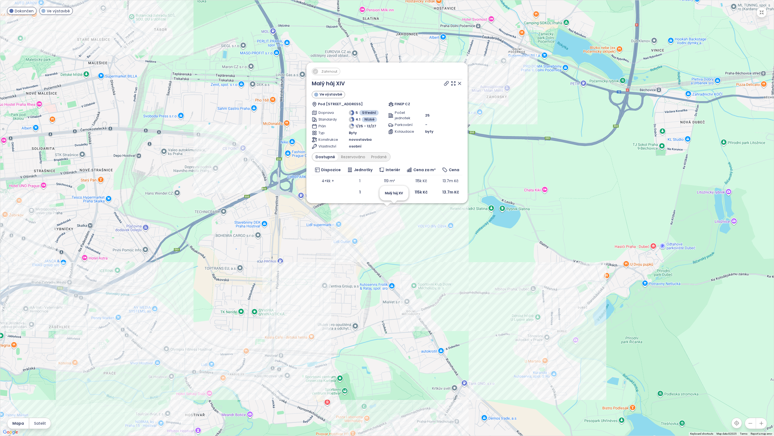
click at [396, 206] on div "Zahrnout Malý háj XIV Ve výstavbě Pod areálem 366/9, 102 00 Praha-Štěrboholy, C…" at bounding box center [387, 217] width 774 height 435
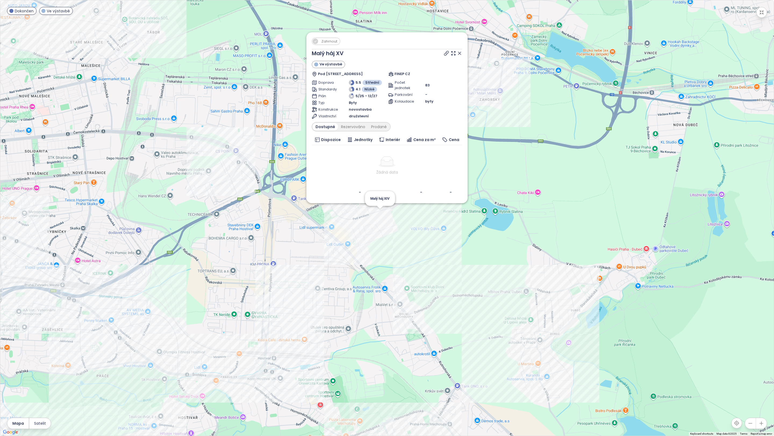
click at [377, 211] on div "Zahrnout Malý háj XV Ve výstavbě Pod areálem 396/1d, 102 00 Praha-Štěrboholy, C…" at bounding box center [387, 217] width 774 height 435
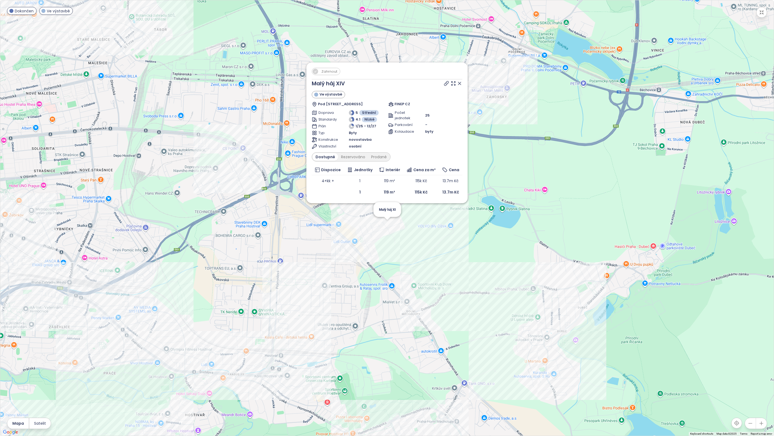
click at [387, 223] on div "Zahrnout Malý háj XIV Ve výstavbě Pod areálem 366/9, 102 00 Praha-Štěrboholy, C…" at bounding box center [387, 217] width 774 height 435
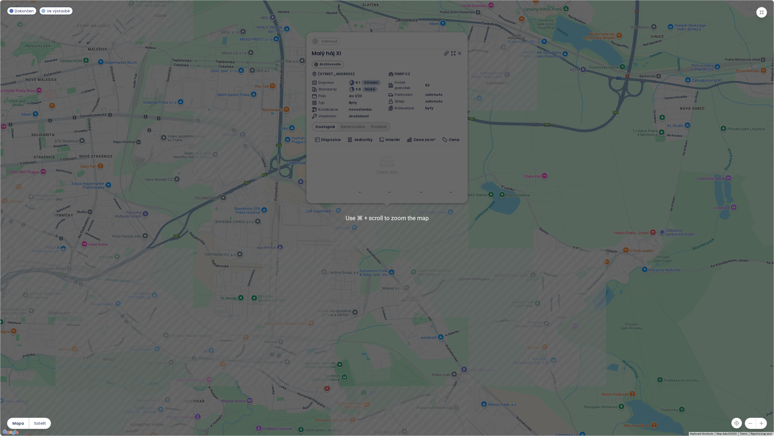
click at [394, 236] on div "Zahrnout Malý háj XI Archivován Honzíkova 668, 109 00 Praha-Dolní Měcholupy, Cz…" at bounding box center [387, 217] width 774 height 435
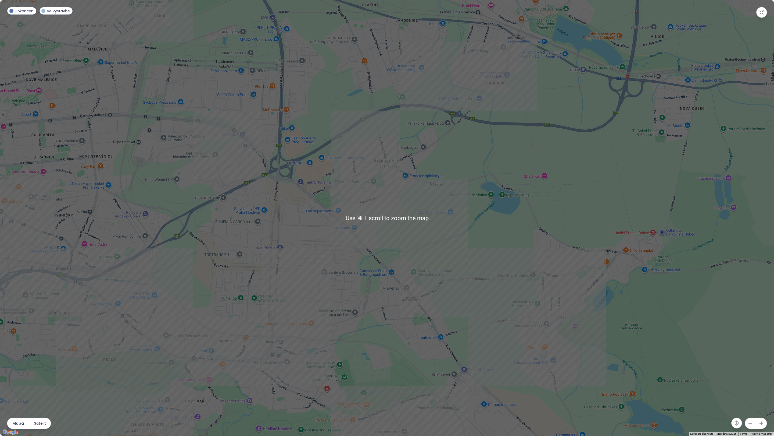
click at [394, 236] on div at bounding box center [387, 217] width 774 height 435
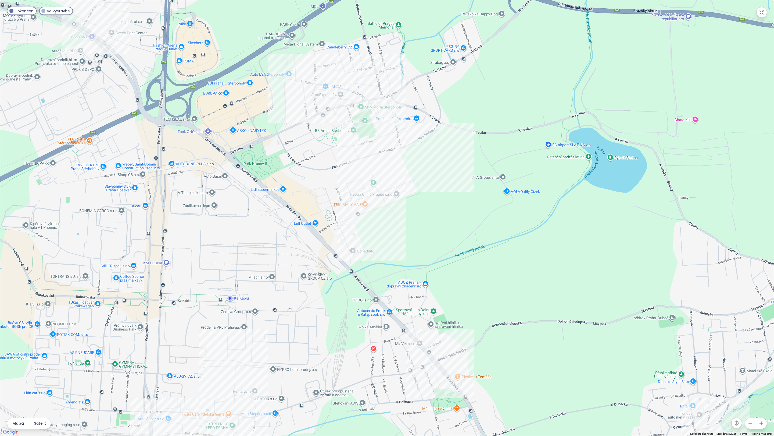
click at [373, 202] on div at bounding box center [387, 217] width 774 height 435
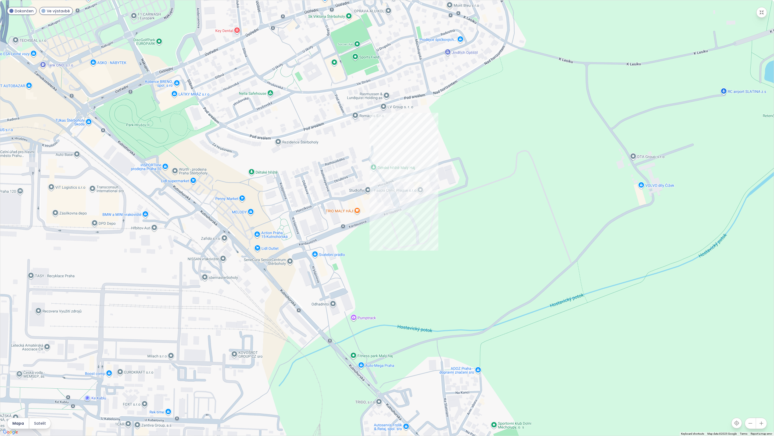
click at [386, 201] on div at bounding box center [387, 217] width 774 height 435
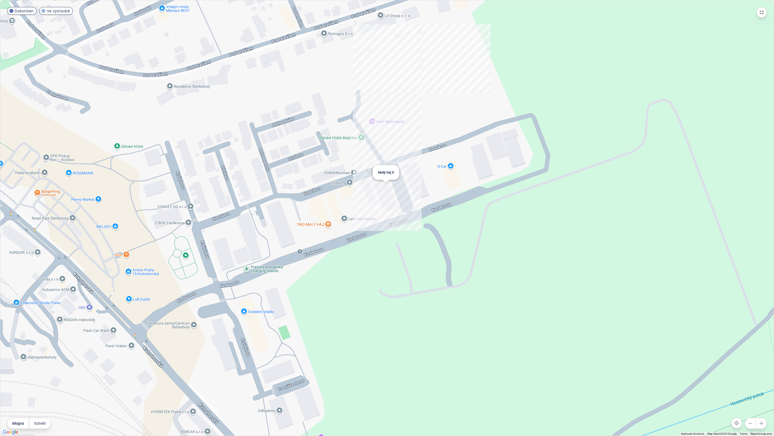
click at [384, 191] on div "Malý háj X" at bounding box center [387, 217] width 774 height 435
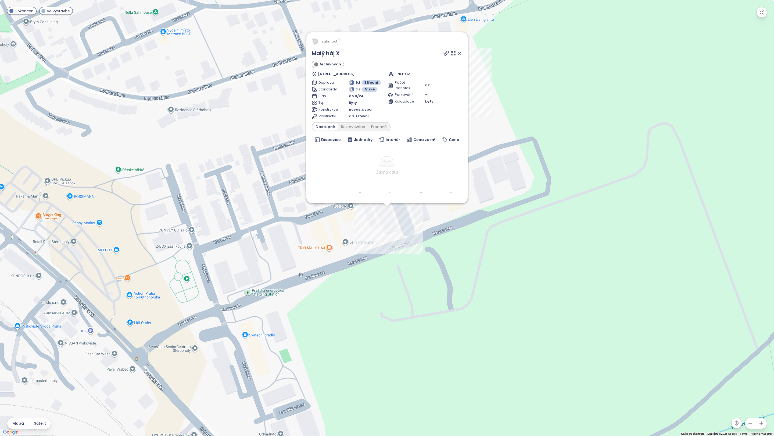
click at [458, 52] on icon at bounding box center [459, 53] width 5 height 5
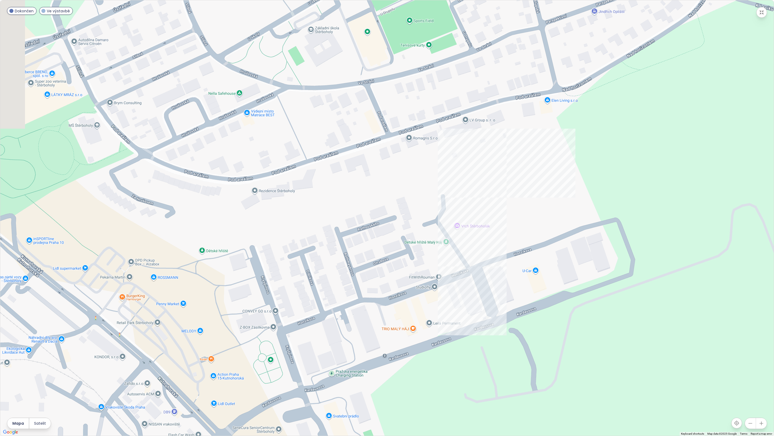
drag, startPoint x: 385, startPoint y: 76, endPoint x: 468, endPoint y: 159, distance: 117.1
click at [469, 158] on div at bounding box center [387, 217] width 774 height 435
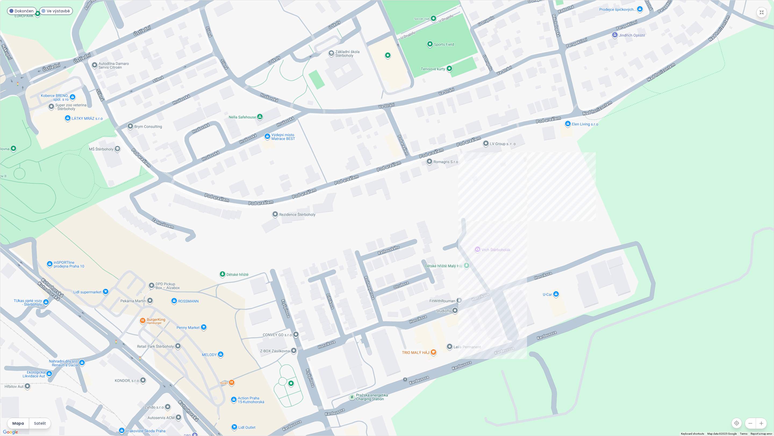
drag, startPoint x: 365, startPoint y: 141, endPoint x: 478, endPoint y: 191, distance: 124.1
click at [477, 191] on div at bounding box center [387, 217] width 774 height 435
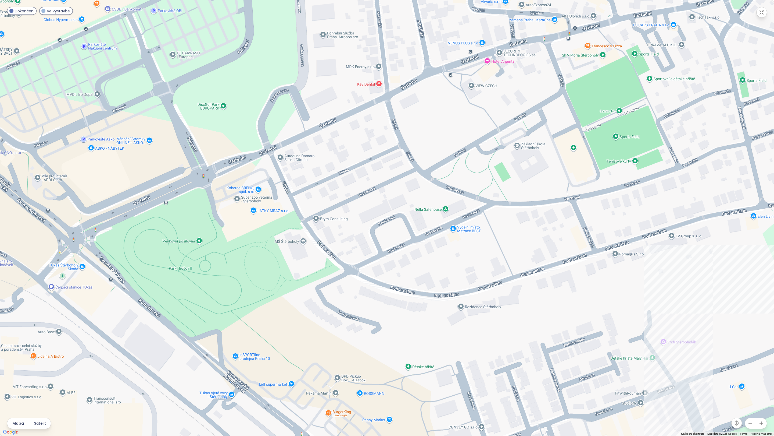
drag, startPoint x: 458, startPoint y: 141, endPoint x: 458, endPoint y: 242, distance: 101.1
click at [458, 242] on div at bounding box center [387, 217] width 774 height 435
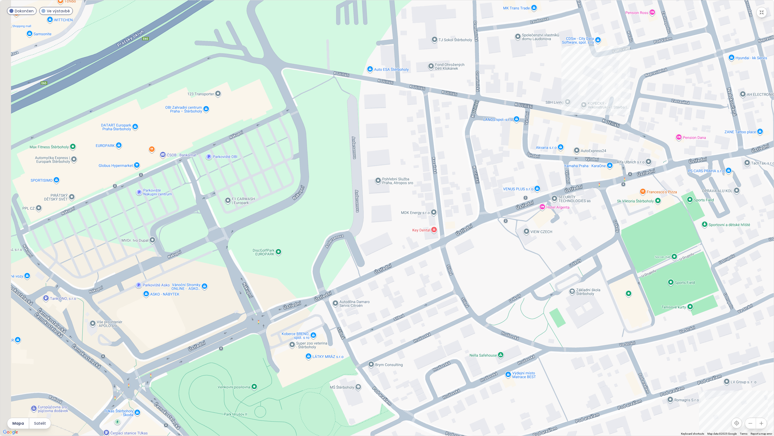
drag, startPoint x: 355, startPoint y: 154, endPoint x: 444, endPoint y: 167, distance: 90.5
click at [444, 167] on div at bounding box center [387, 217] width 774 height 435
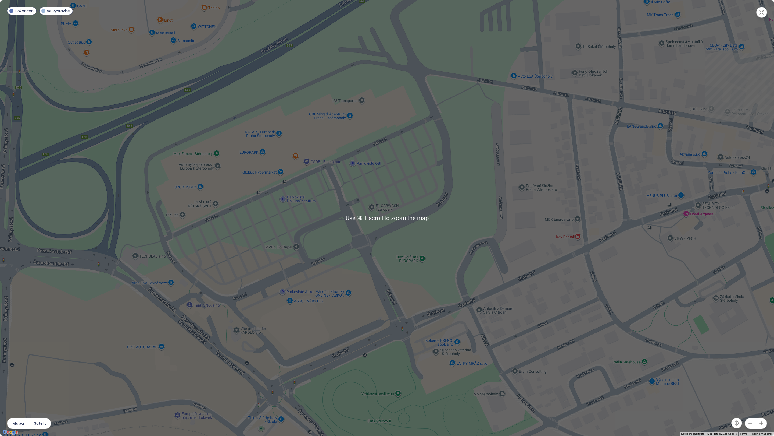
click at [752, 376] on icon "button" at bounding box center [750, 422] width 5 height 5
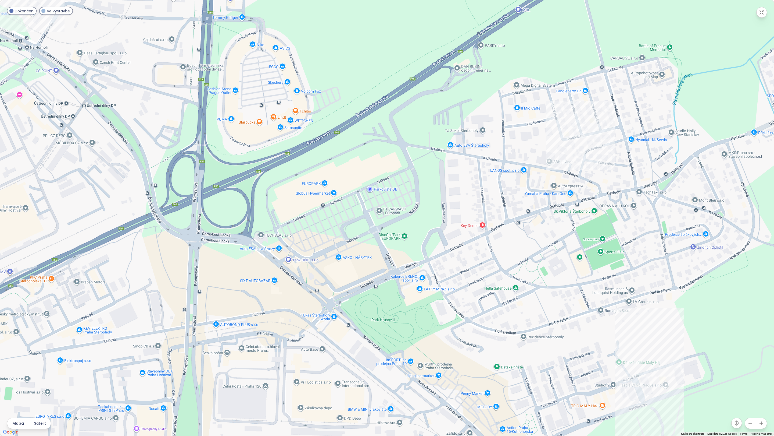
click at [752, 376] on icon "button" at bounding box center [750, 422] width 5 height 5
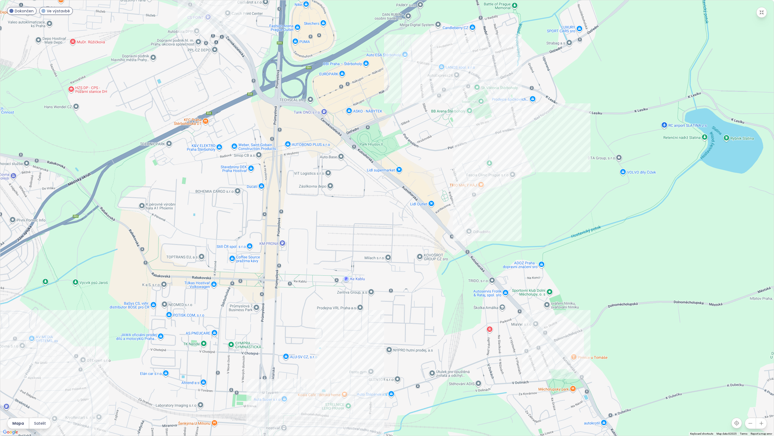
drag, startPoint x: 458, startPoint y: 277, endPoint x: 444, endPoint y: 152, distance: 126.0
click at [444, 151] on div at bounding box center [387, 217] width 774 height 435
click at [583, 361] on div "Lario" at bounding box center [387, 217] width 774 height 435
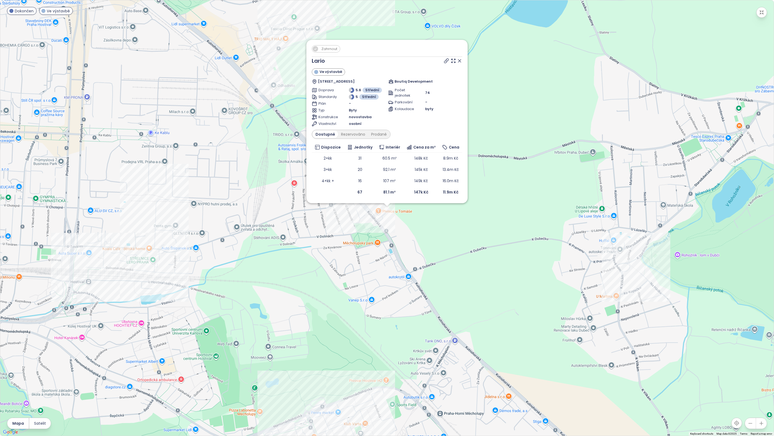
click at [326, 47] on span "Zahrnout" at bounding box center [329, 48] width 21 height 7
click at [146, 228] on div "Zahrnout Lario Ve výstavbě Kutnohorská 371, 109 00 Praha-Praha-Dolní Měcholupy,…" at bounding box center [387, 217] width 774 height 435
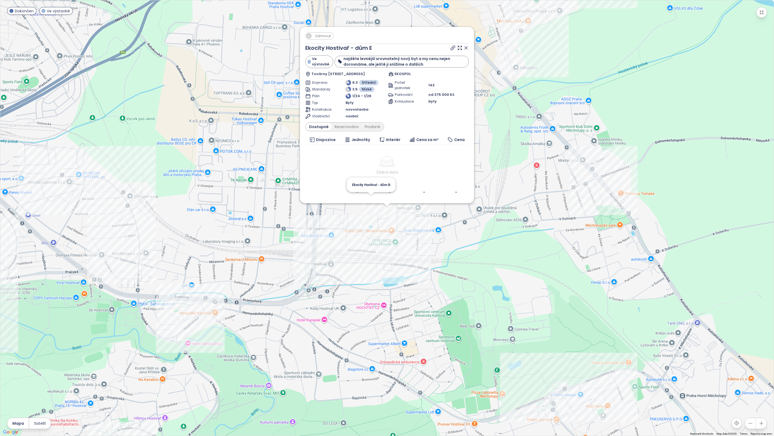
click at [372, 206] on div "Zahrnout Ekocity Hostivař - dům E Ve výstavbě najděte levnější srovnatelný nový…" at bounding box center [387, 217] width 774 height 435
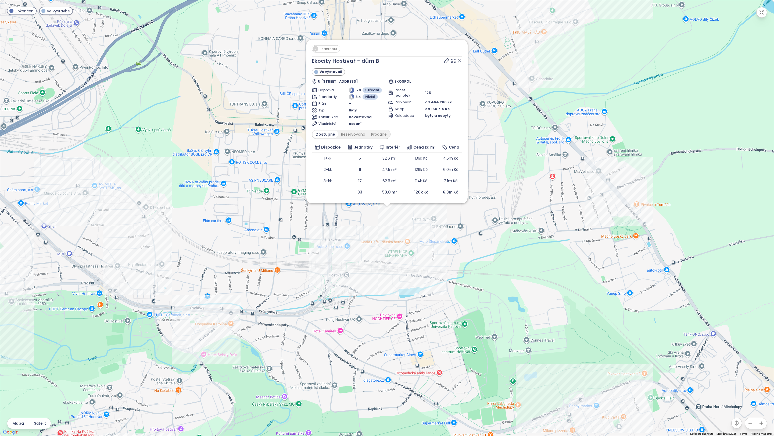
click at [330, 48] on span "Zahrnout" at bounding box center [329, 48] width 21 height 7
click at [392, 210] on div "Zahrnout Ekocity Hostivař - dům B Ve výstavbě U Továren 262/27b, 102 00 Praha 1…" at bounding box center [387, 217] width 774 height 435
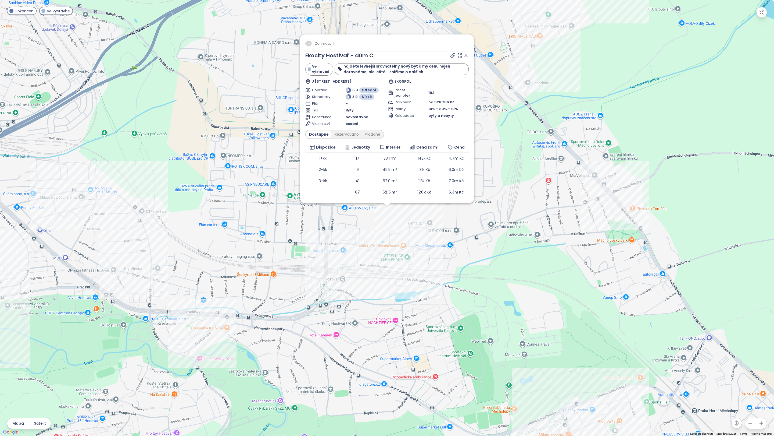
click at [318, 44] on span "Zahrnout" at bounding box center [322, 43] width 21 height 7
click at [361, 254] on div "Zahrnout Ekocity Hostivař - dům C Ve výstavbě najděte levnější srovnatelný nový…" at bounding box center [387, 217] width 774 height 435
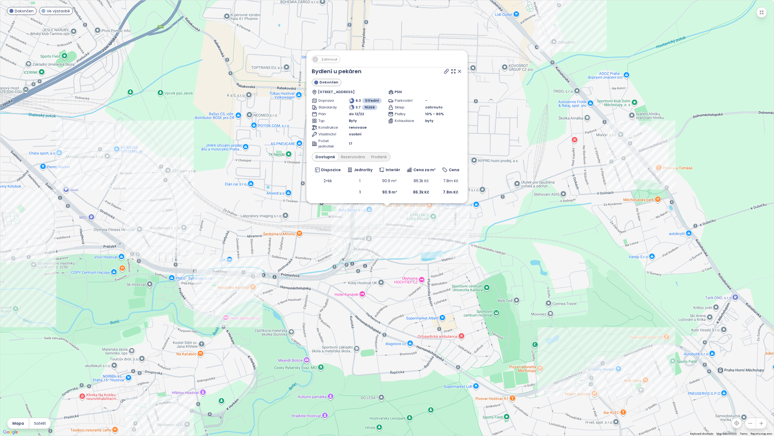
click at [331, 59] on span "Zahrnout" at bounding box center [329, 59] width 21 height 7
click at [461, 70] on icon at bounding box center [459, 71] width 5 height 5
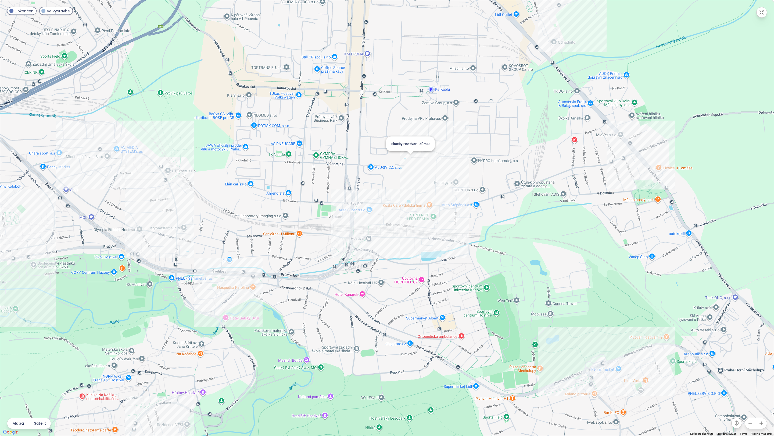
click at [411, 159] on div "Ekocity Hostivař - dům D" at bounding box center [387, 217] width 774 height 435
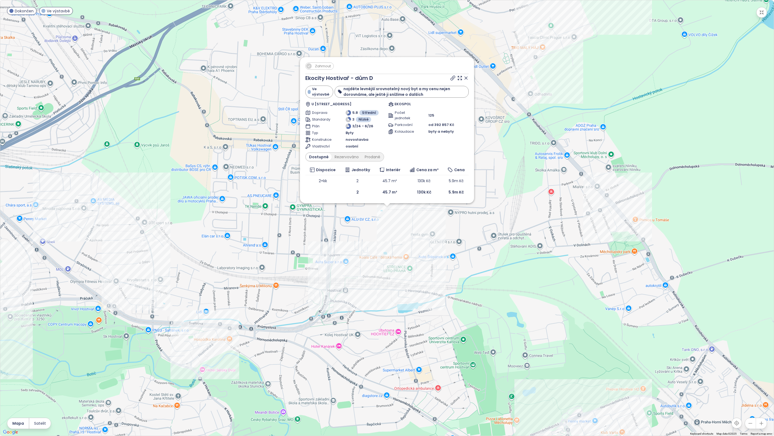
click at [465, 77] on icon at bounding box center [465, 77] width 5 height 5
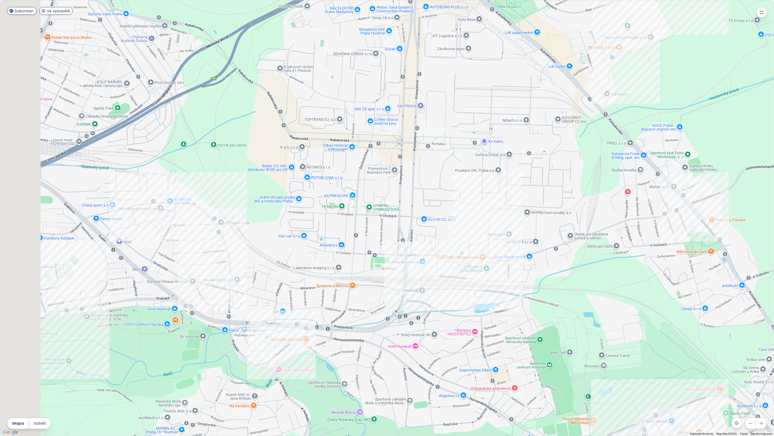
drag, startPoint x: 357, startPoint y: 111, endPoint x: 470, endPoint y: 99, distance: 113.1
click at [470, 99] on div at bounding box center [387, 217] width 774 height 435
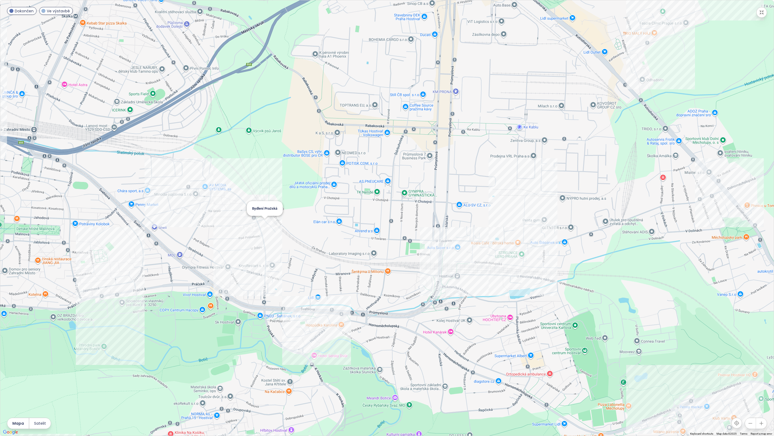
click at [267, 225] on div "Bydlení Pražská" at bounding box center [387, 217] width 774 height 435
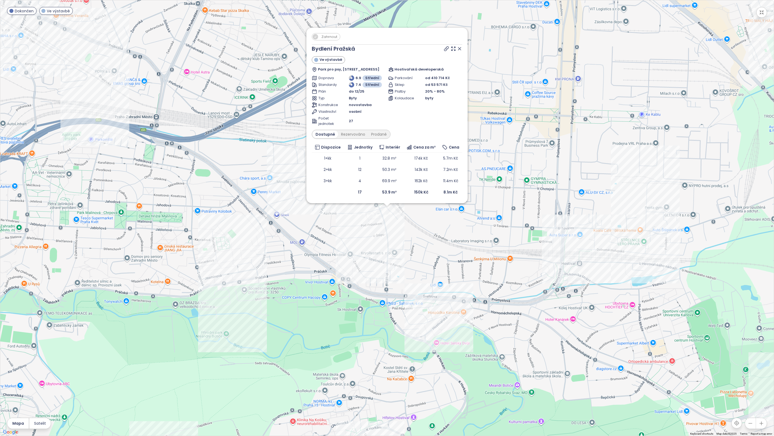
click at [331, 36] on span "Zahrnout" at bounding box center [329, 36] width 21 height 7
drag, startPoint x: 591, startPoint y: 94, endPoint x: 530, endPoint y: 170, distance: 98.1
click at [530, 170] on div "Zahrnout Bydlení Pražská Ve výstavbě Park pro psy, Pražská, 102 00 Praha 15, Cz…" at bounding box center [387, 217] width 774 height 435
click at [460, 49] on icon at bounding box center [459, 48] width 5 height 5
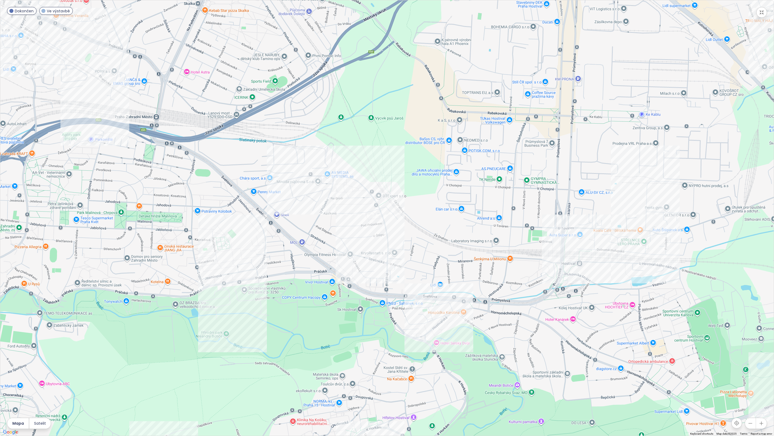
drag, startPoint x: 612, startPoint y: 100, endPoint x: 519, endPoint y: 199, distance: 135.4
click at [519, 199] on div at bounding box center [387, 217] width 774 height 435
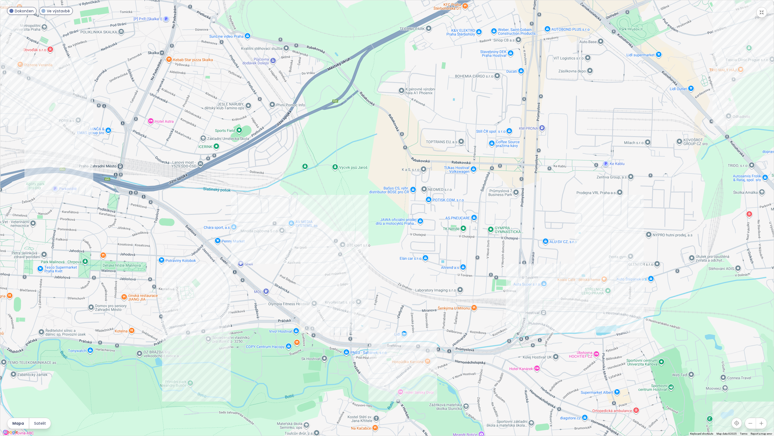
drag, startPoint x: 551, startPoint y: 206, endPoint x: 498, endPoint y: 262, distance: 77.6
click at [499, 262] on div at bounding box center [387, 217] width 774 height 435
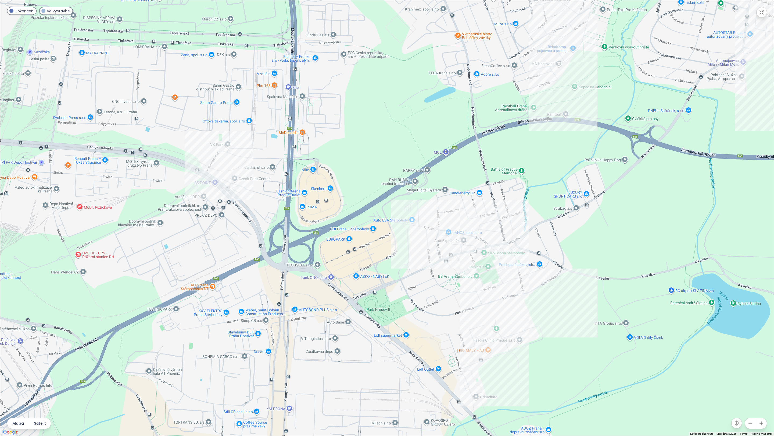
drag, startPoint x: 518, startPoint y: 230, endPoint x: 466, endPoint y: 327, distance: 109.6
click at [466, 324] on div at bounding box center [387, 217] width 774 height 435
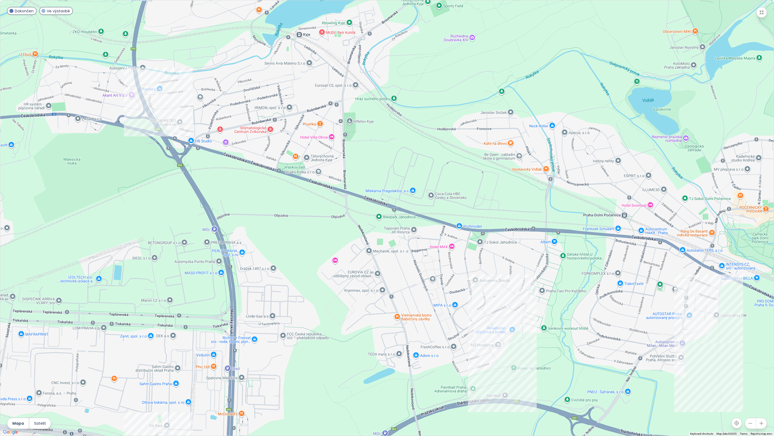
drag, startPoint x: 462, startPoint y: 288, endPoint x: 484, endPoint y: 358, distance: 73.0
click at [485, 359] on div at bounding box center [387, 217] width 774 height 435
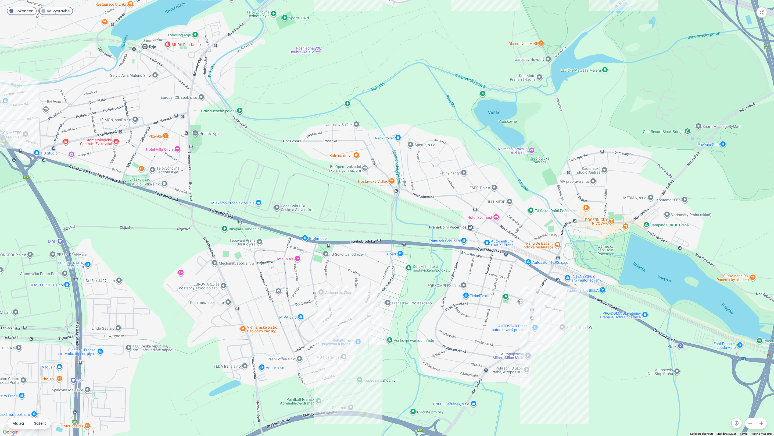
drag, startPoint x: 526, startPoint y: 350, endPoint x: 378, endPoint y: 350, distance: 147.9
click at [378, 350] on div at bounding box center [387, 217] width 774 height 435
drag, startPoint x: 399, startPoint y: 358, endPoint x: 431, endPoint y: 394, distance: 48.0
click at [431, 376] on div at bounding box center [387, 217] width 774 height 435
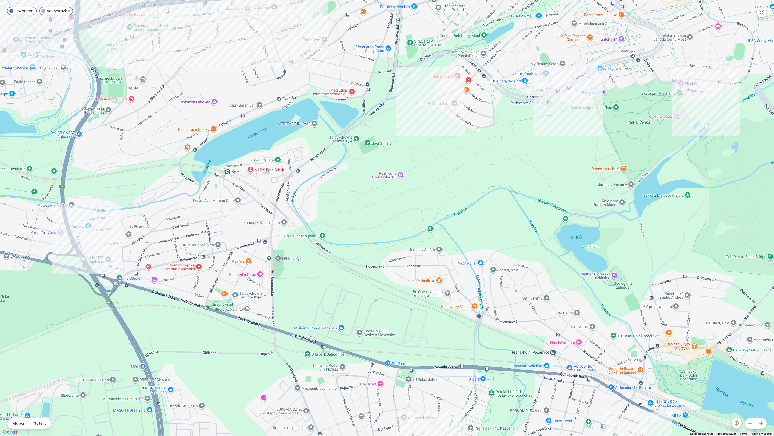
drag, startPoint x: 309, startPoint y: 290, endPoint x: 301, endPoint y: 210, distance: 80.0
click at [301, 211] on div at bounding box center [387, 217] width 774 height 435
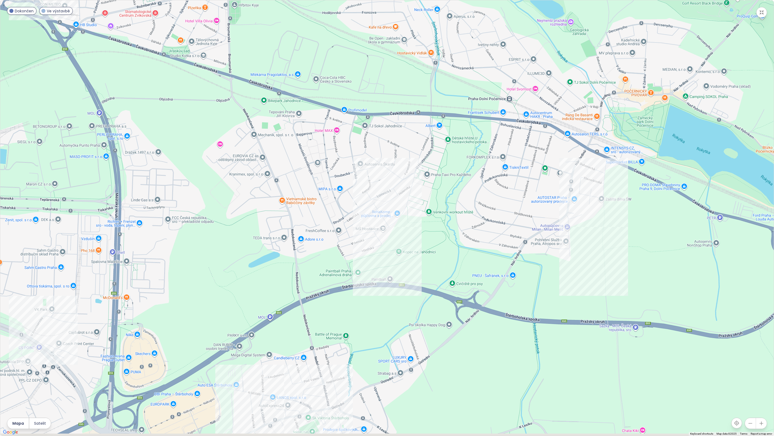
drag, startPoint x: 366, startPoint y: 323, endPoint x: 358, endPoint y: 180, distance: 143.3
click at [358, 183] on div at bounding box center [387, 217] width 774 height 435
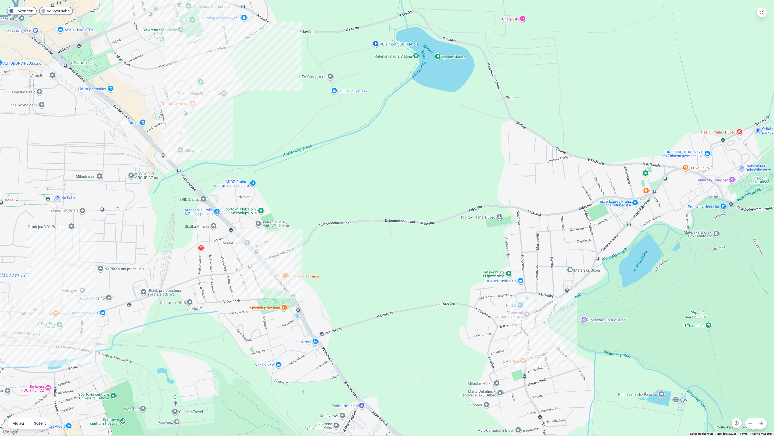
drag, startPoint x: 419, startPoint y: 310, endPoint x: 315, endPoint y: 193, distance: 156.5
click at [315, 193] on div at bounding box center [387, 217] width 774 height 435
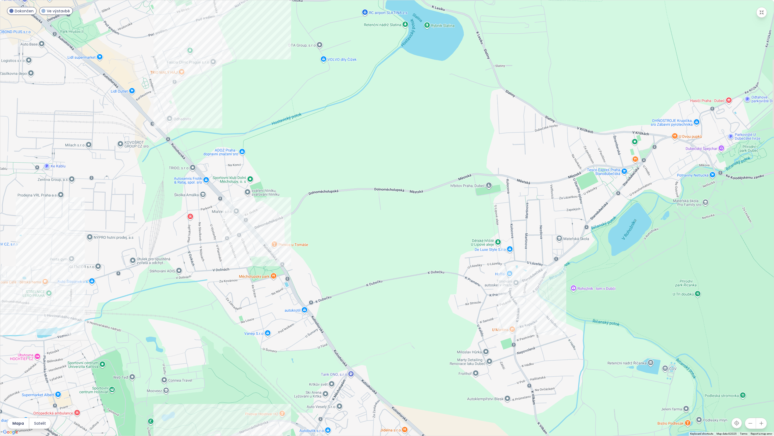
drag, startPoint x: 321, startPoint y: 333, endPoint x: 321, endPoint y: 201, distance: 132.3
click at [321, 201] on div at bounding box center [387, 217] width 774 height 435
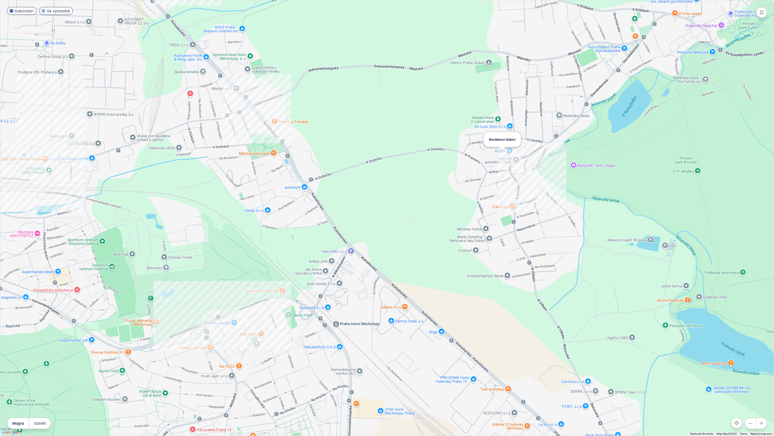
click at [502, 158] on div "Rezidence Dubeč" at bounding box center [387, 217] width 774 height 435
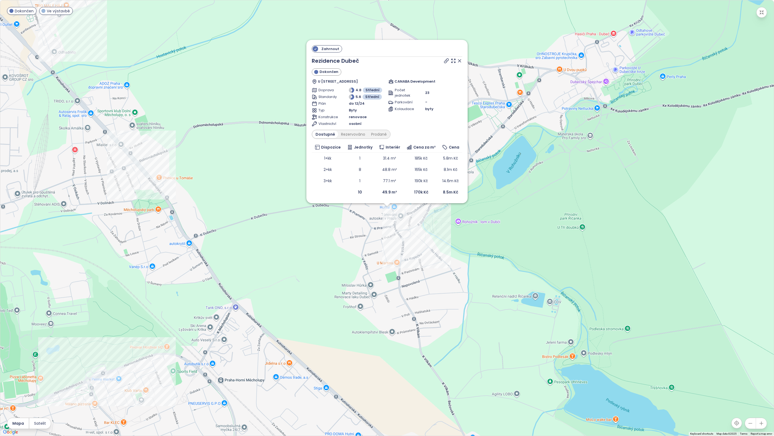
click at [459, 60] on icon at bounding box center [459, 60] width 3 height 3
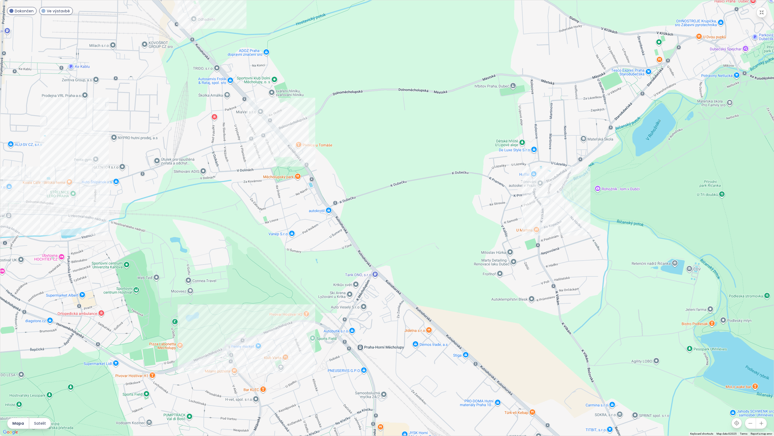
drag, startPoint x: 284, startPoint y: 223, endPoint x: 434, endPoint y: 187, distance: 154.5
click at [434, 188] on div at bounding box center [387, 217] width 774 height 435
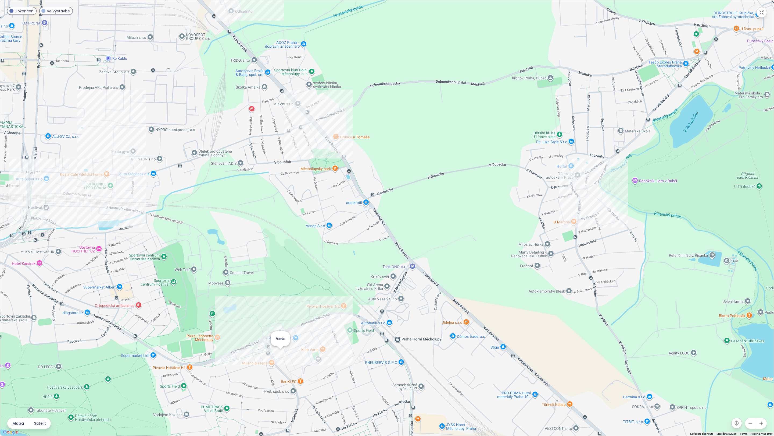
click at [278, 353] on div "Varta" at bounding box center [387, 217] width 774 height 435
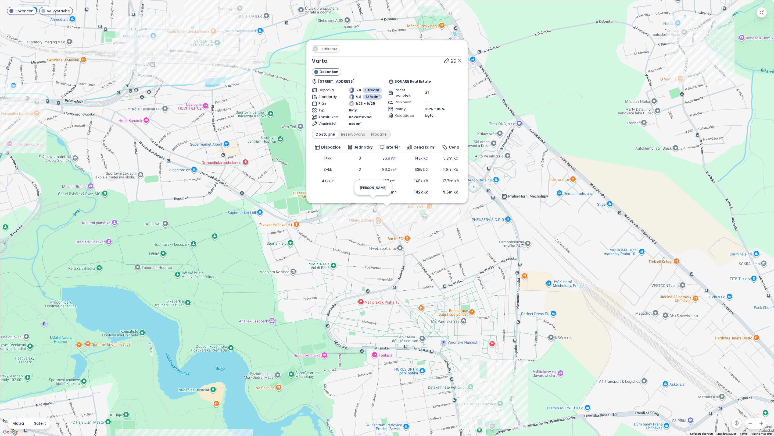
click at [327, 49] on span "Zahrnout" at bounding box center [329, 48] width 21 height 7
click at [461, 60] on icon at bounding box center [459, 60] width 5 height 5
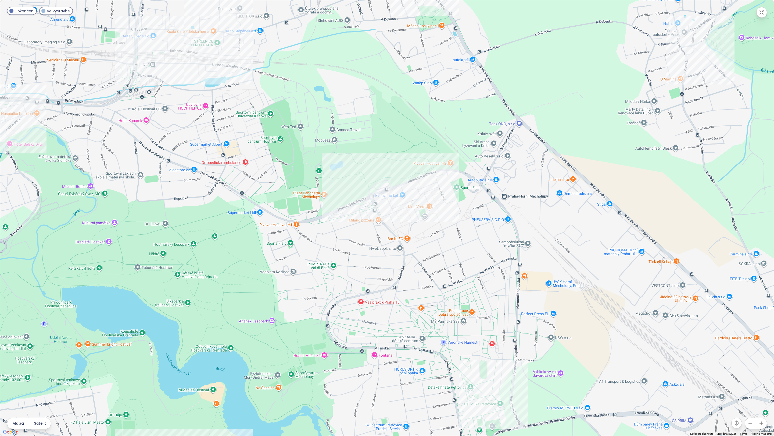
click at [764, 13] on icon "button" at bounding box center [761, 12] width 5 height 5
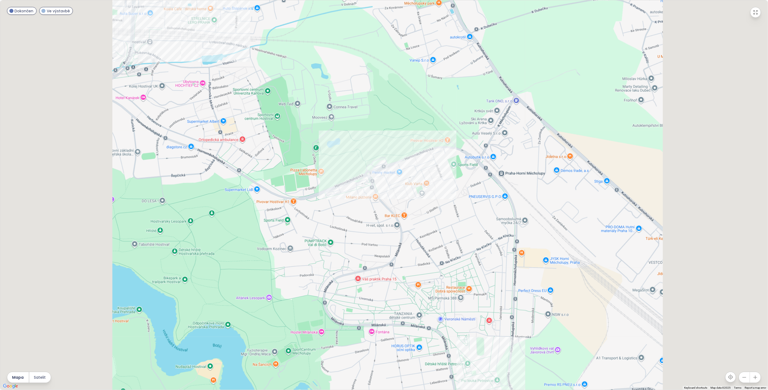
scroll to position [25, 0]
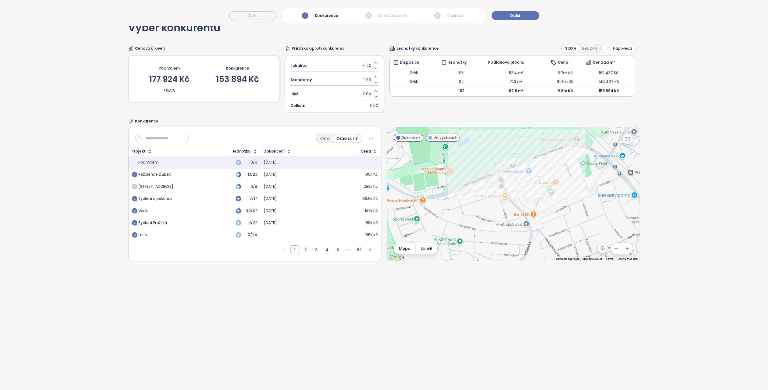
click at [133, 188] on icon "check-circle" at bounding box center [134, 186] width 5 height 5
click at [134, 224] on icon "check-circle" at bounding box center [134, 222] width 5 height 5
click at [156, 211] on div "Bydlení Pražská" at bounding box center [153, 211] width 28 height 5
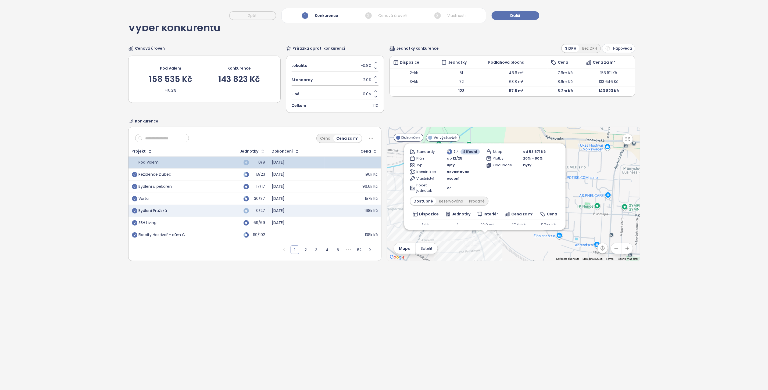
scroll to position [74, 0]
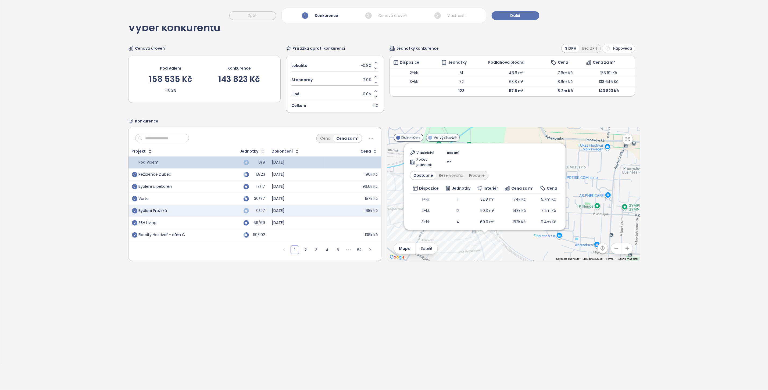
click at [265, 304] on div "Výběr konkurentů Cenová úroveň Pod Valem 158 535 Kč +10.2% Konkurence 143 823 K…" at bounding box center [384, 201] width 768 height 377
click at [383, 309] on div "Výběr konkurentů Cenová úroveň Pod Valem 158 535 Kč +10.2% Konkurence 143 823 K…" at bounding box center [384, 201] width 768 height 377
click at [400, 330] on div "Výběr konkurentů Cenová úroveň Pod Valem 158 535 Kč +10.2% Konkurence 143 823 K…" at bounding box center [384, 201] width 768 height 377
click at [208, 224] on td "SBH Living" at bounding box center [171, 223] width 84 height 12
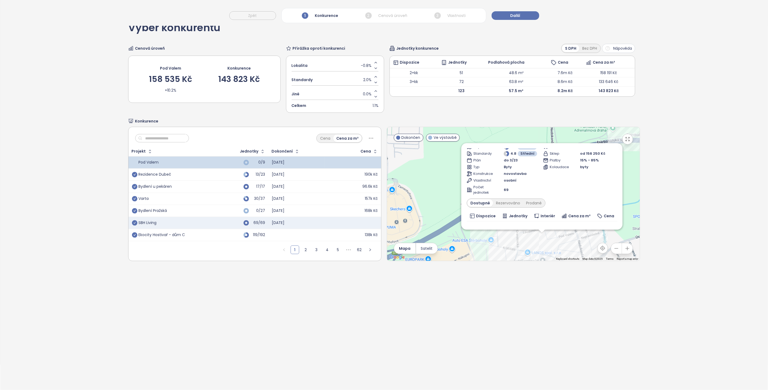
scroll to position [97, 0]
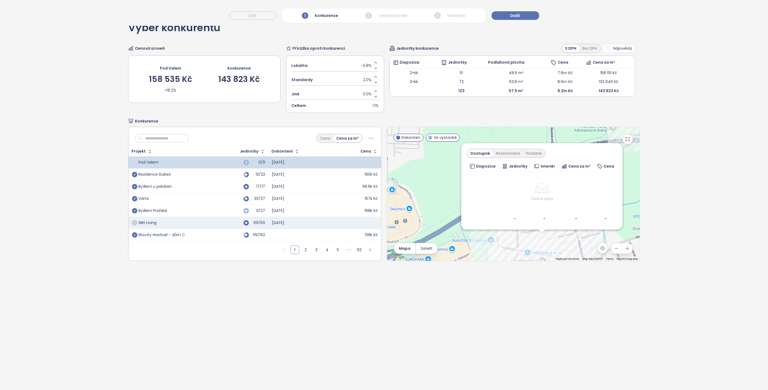
click at [134, 225] on icon "check-circle" at bounding box center [134, 222] width 5 height 5
click at [302, 250] on link "2" at bounding box center [306, 250] width 8 height 8
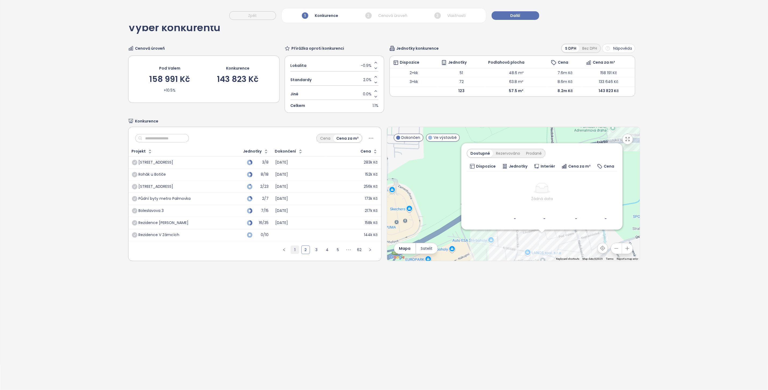
click at [294, 251] on link "1" at bounding box center [295, 250] width 8 height 8
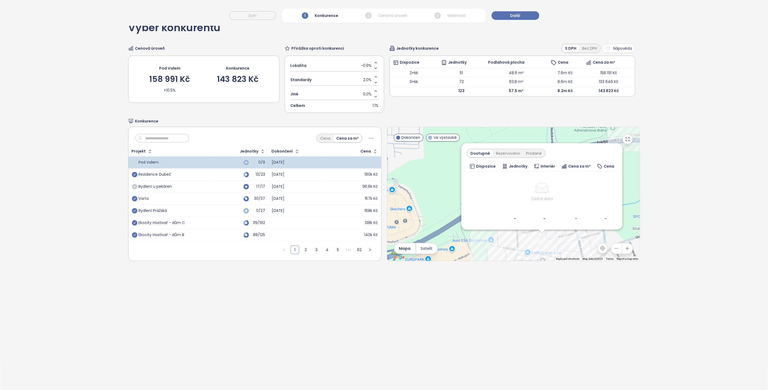
click at [134, 188] on icon "check-circle" at bounding box center [134, 186] width 5 height 5
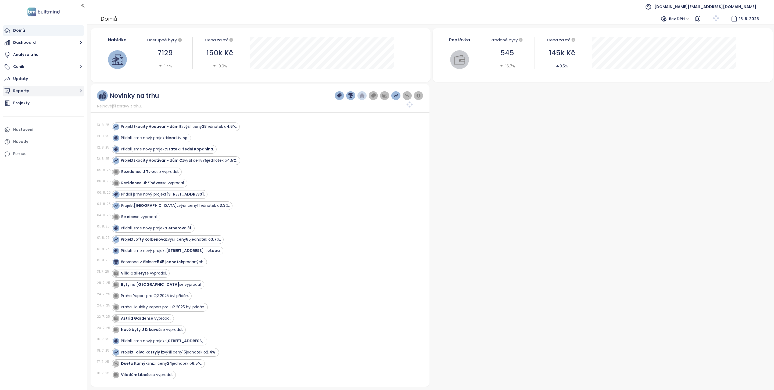
click at [39, 93] on button "Reporty" at bounding box center [43, 91] width 81 height 11
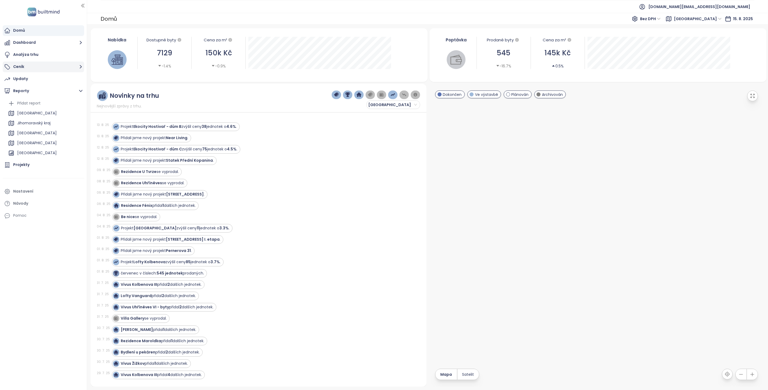
click at [42, 66] on button "Ceník" at bounding box center [43, 67] width 81 height 11
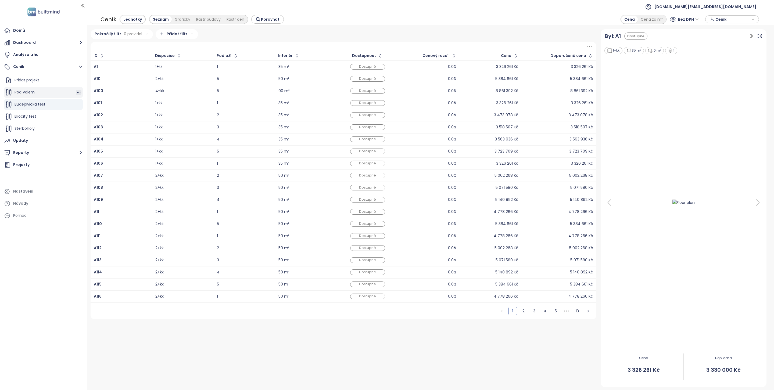
click at [76, 91] on icon "button" at bounding box center [78, 92] width 5 height 5
click at [85, 119] on icon "button" at bounding box center [83, 117] width 4 height 4
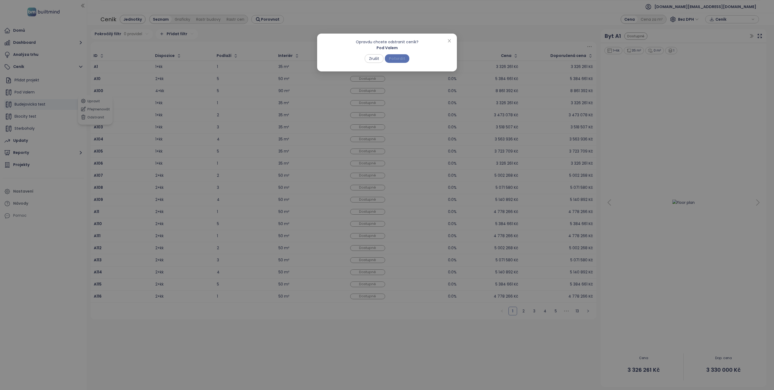
click at [393, 59] on span "Potvrdit" at bounding box center [397, 59] width 16 height 6
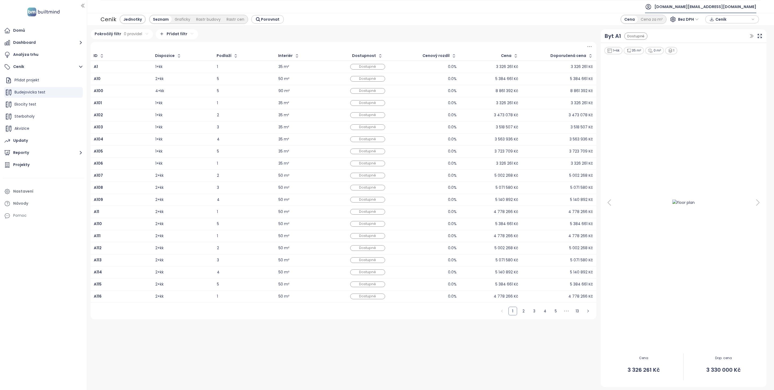
click at [719, 5] on span "builtmind.cz@builtmind.com" at bounding box center [706, 6] width 102 height 13
click at [711, 24] on li "Odhlásit se" at bounding box center [723, 21] width 63 height 11
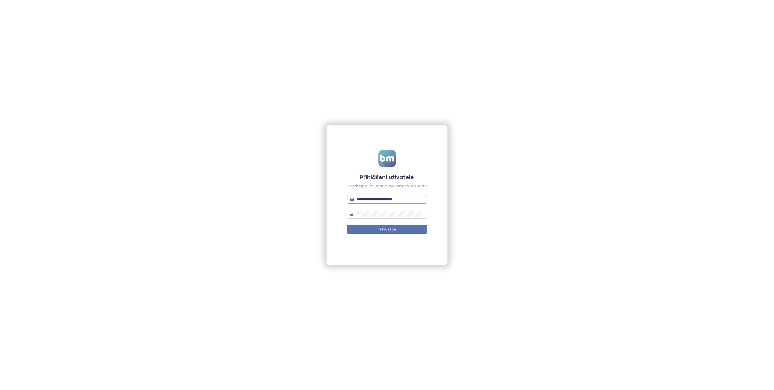
click at [400, 199] on input "**********" at bounding box center [390, 200] width 67 height 6
type input "**********"
click at [409, 226] on button "Přihlásit se" at bounding box center [387, 229] width 81 height 9
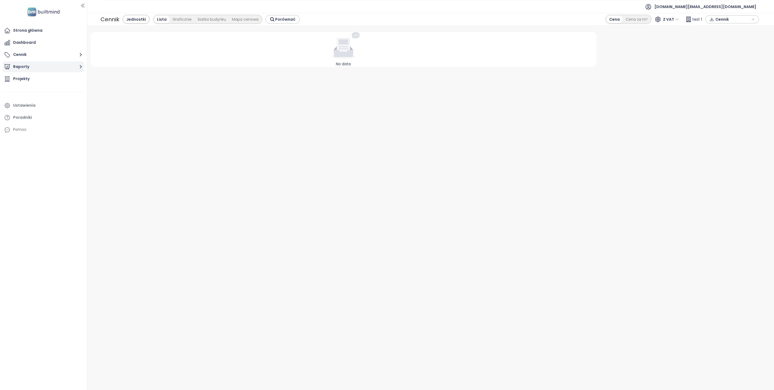
click at [26, 69] on button "Raporty" at bounding box center [43, 67] width 81 height 11
click at [34, 105] on div "Warszawa" at bounding box center [45, 109] width 76 height 9
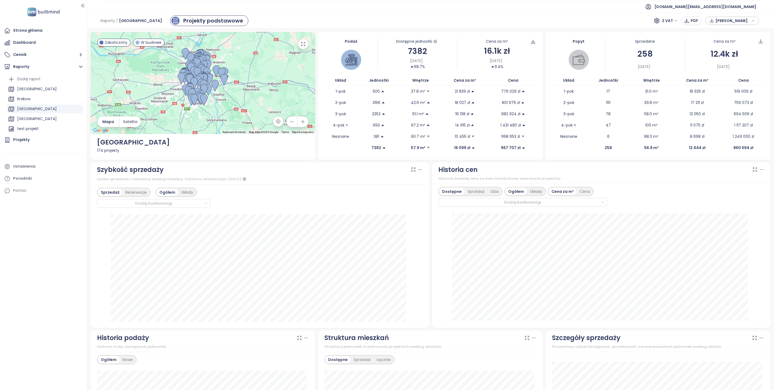
click at [300, 120] on icon "button" at bounding box center [302, 121] width 5 height 5
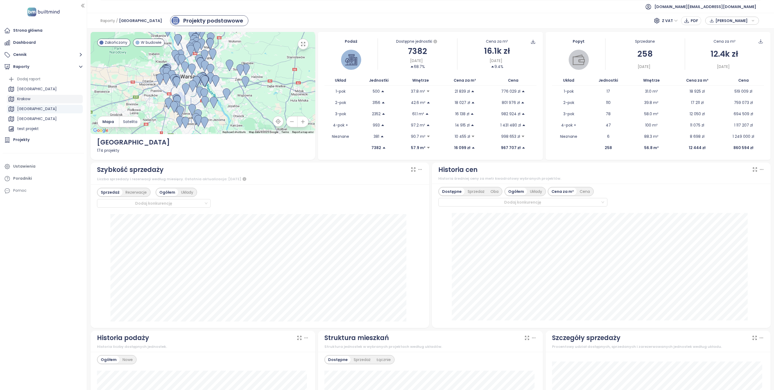
click at [34, 102] on div "Krakow" at bounding box center [45, 99] width 76 height 9
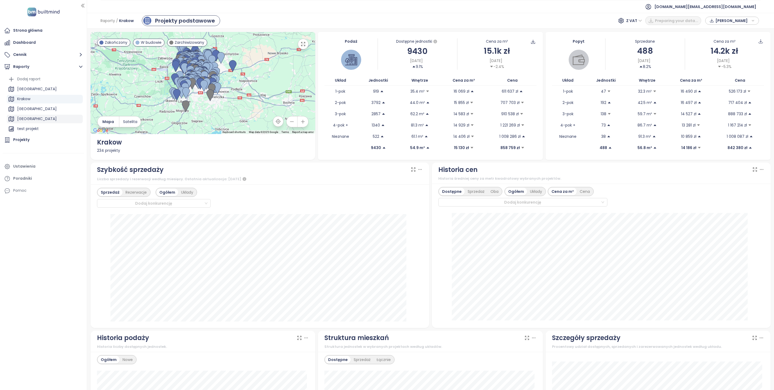
click at [27, 116] on div "Łódź" at bounding box center [45, 119] width 76 height 9
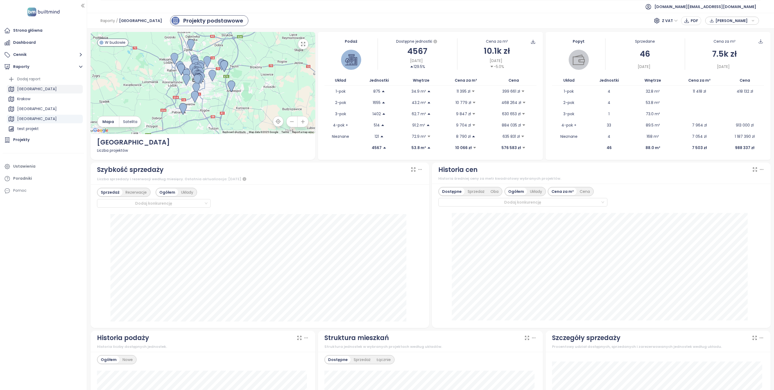
click at [21, 93] on div "Poznań" at bounding box center [45, 89] width 76 height 9
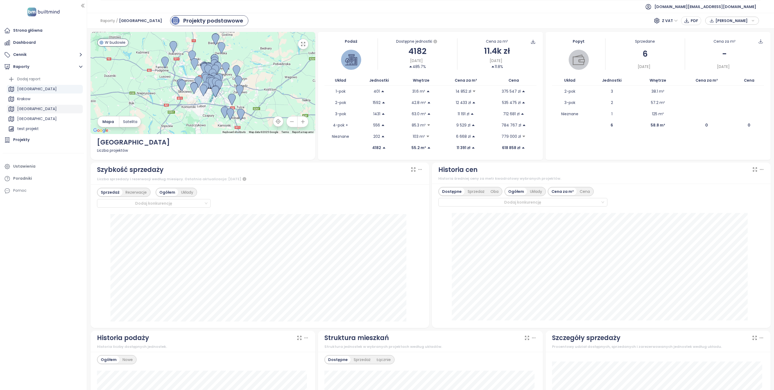
click at [47, 109] on div "Warszawa" at bounding box center [45, 109] width 76 height 9
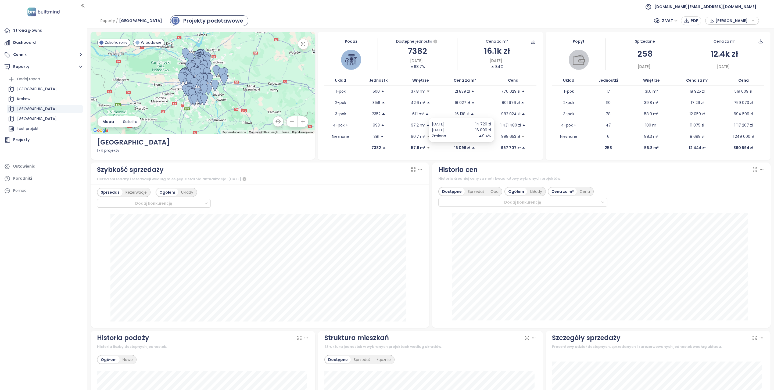
click at [470, 146] on span "16 099 zł" at bounding box center [464, 148] width 49 height 6
